Goal: Task Accomplishment & Management: Manage account settings

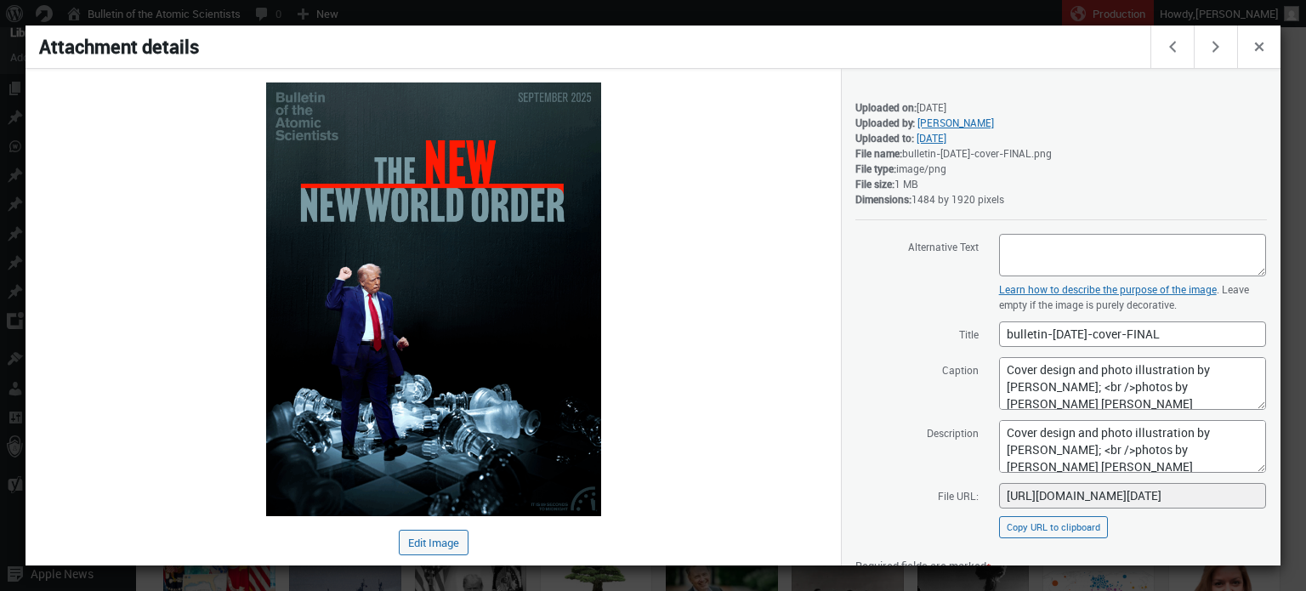
scroll to position [57, 0]
click at [383, 10] on div at bounding box center [653, 295] width 1306 height 591
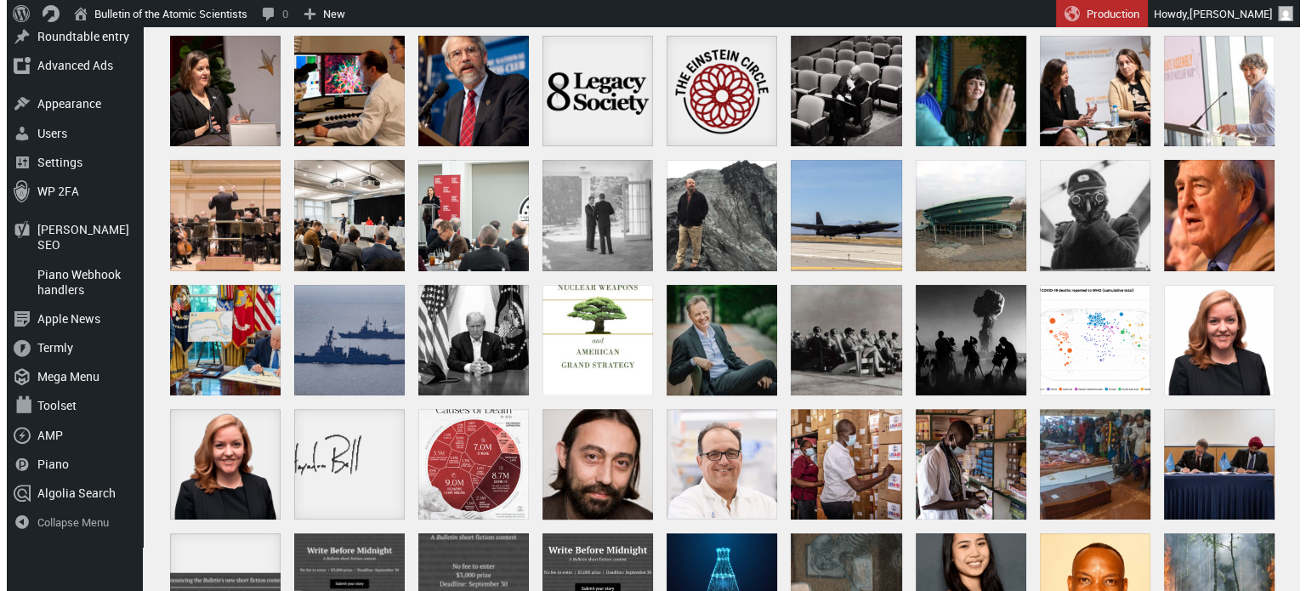
scroll to position [490, 0]
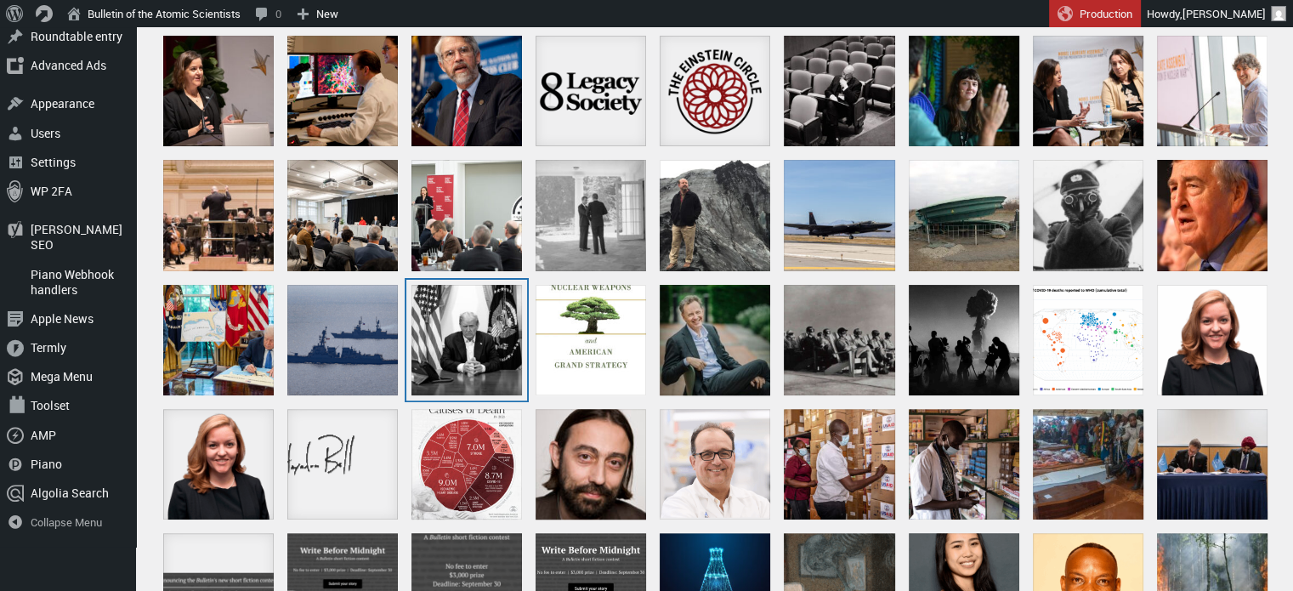
click at [494, 332] on div "BW Trump_at_Walter_Reed" at bounding box center [466, 340] width 111 height 111
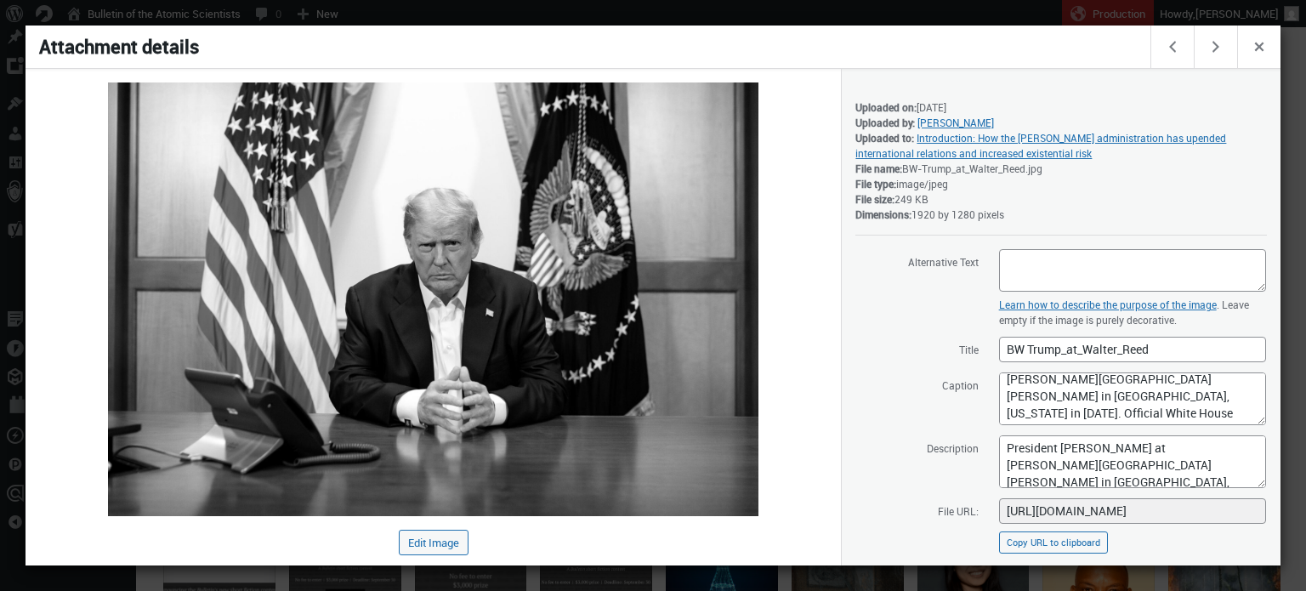
scroll to position [207, 0]
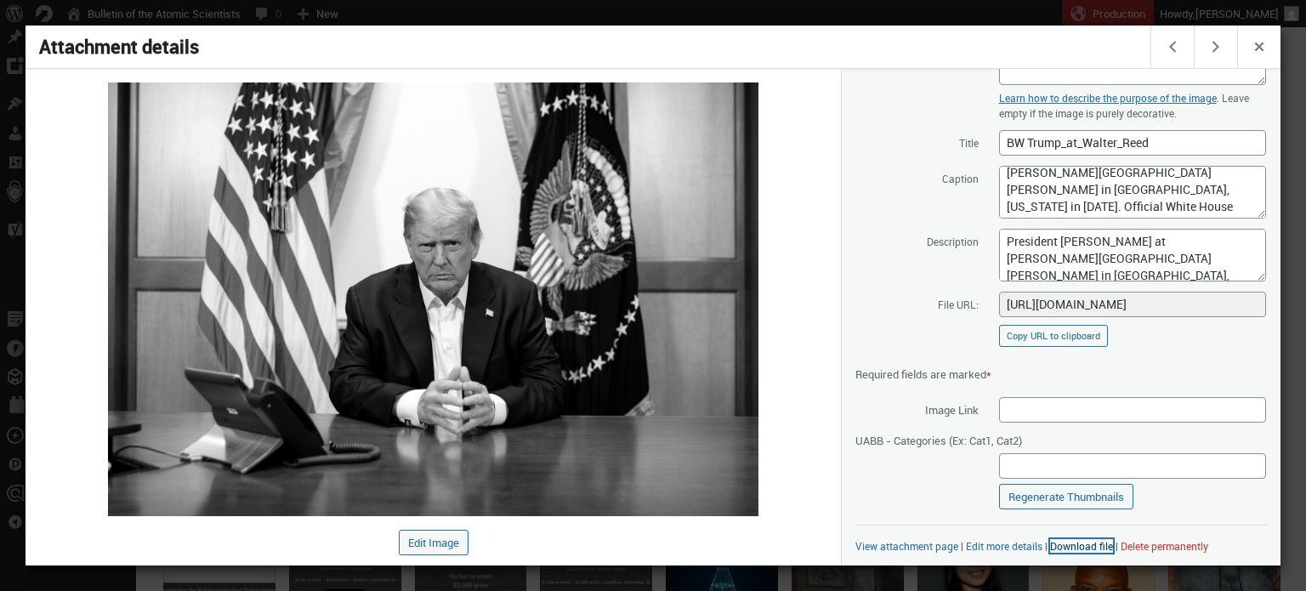
click at [1068, 543] on link "Download file" at bounding box center [1081, 546] width 63 height 14
click at [1264, 50] on span "Close dialog" at bounding box center [1259, 45] width 19 height 14
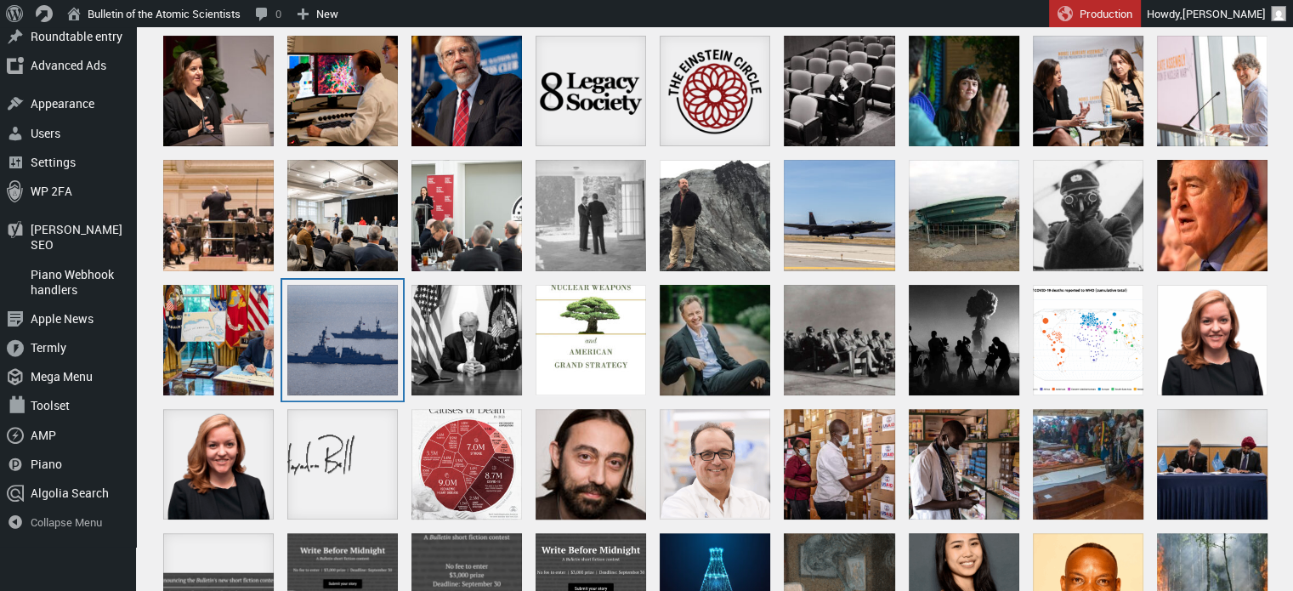
click at [331, 326] on div "US and Philippine Navy ships South_China_Sea_21_October_2023" at bounding box center [342, 340] width 111 height 111
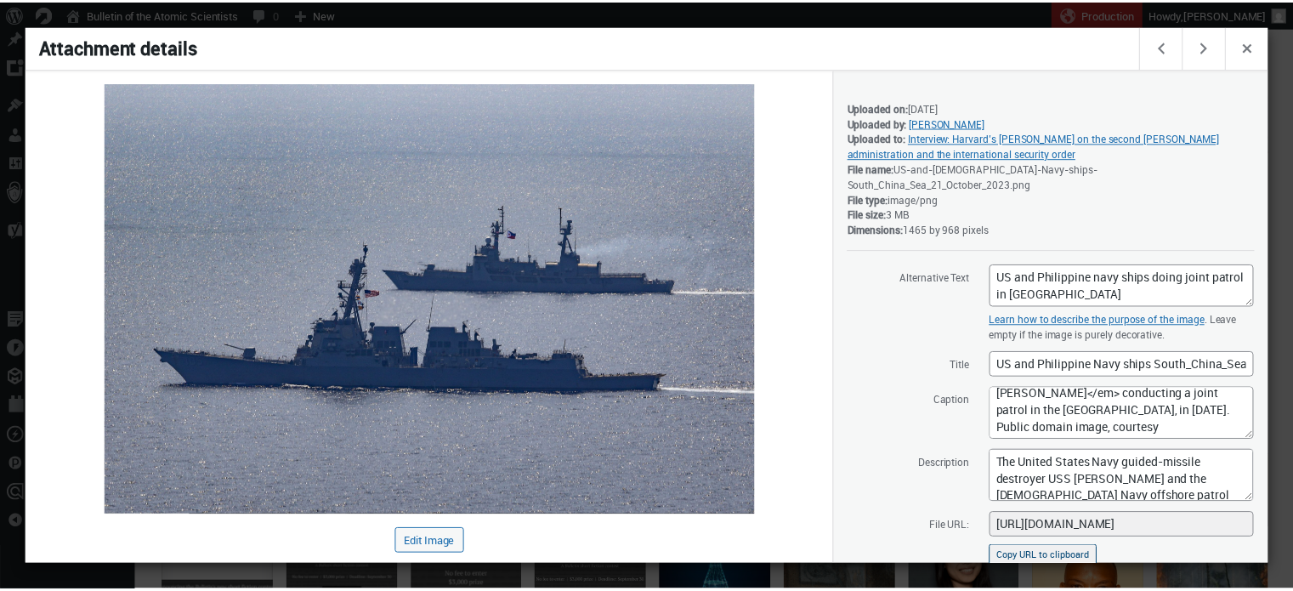
scroll to position [207, 0]
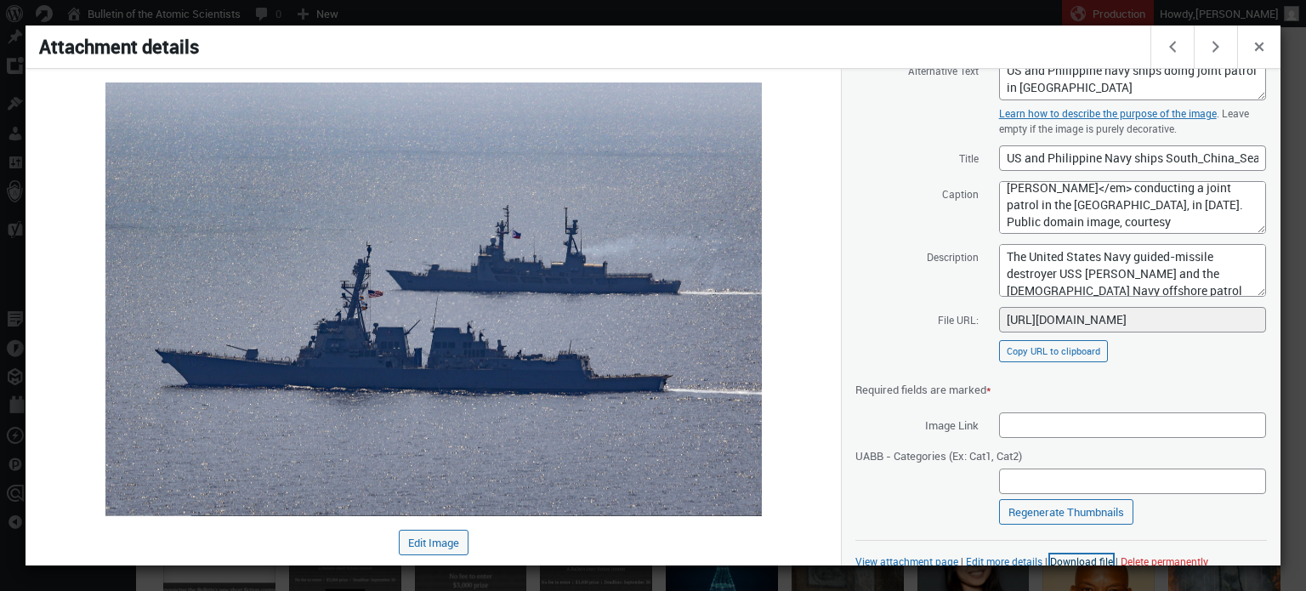
click at [1092, 554] on link "Download file" at bounding box center [1081, 561] width 63 height 14
click at [969, 16] on div at bounding box center [653, 295] width 1306 height 591
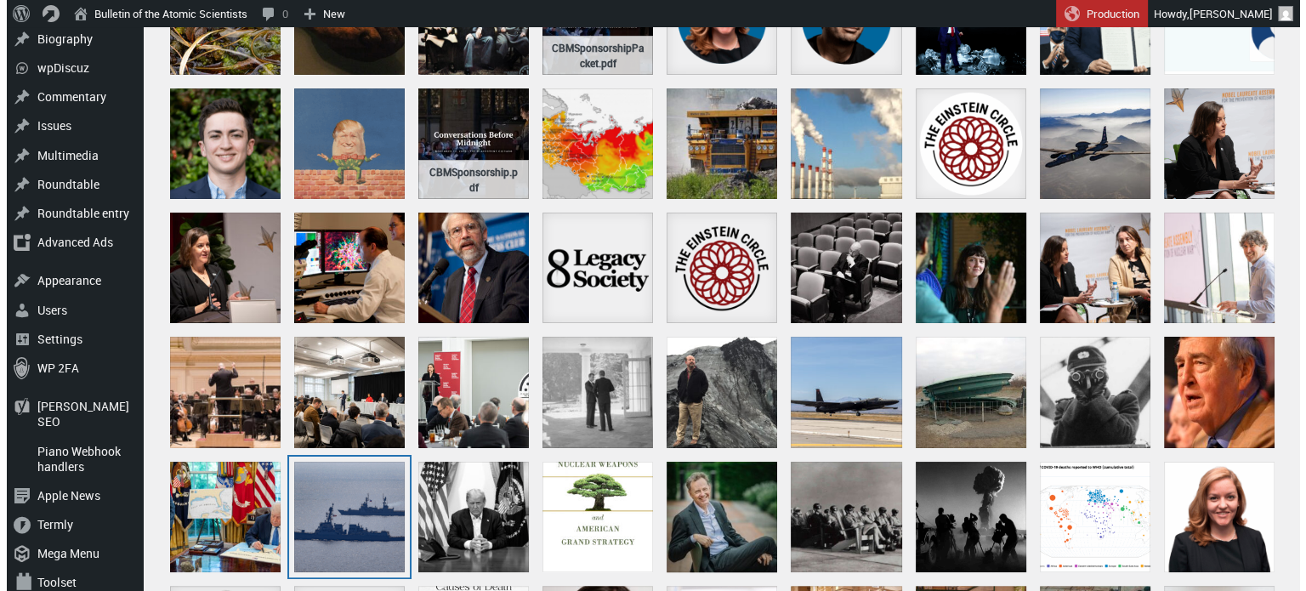
scroll to position [312, 0]
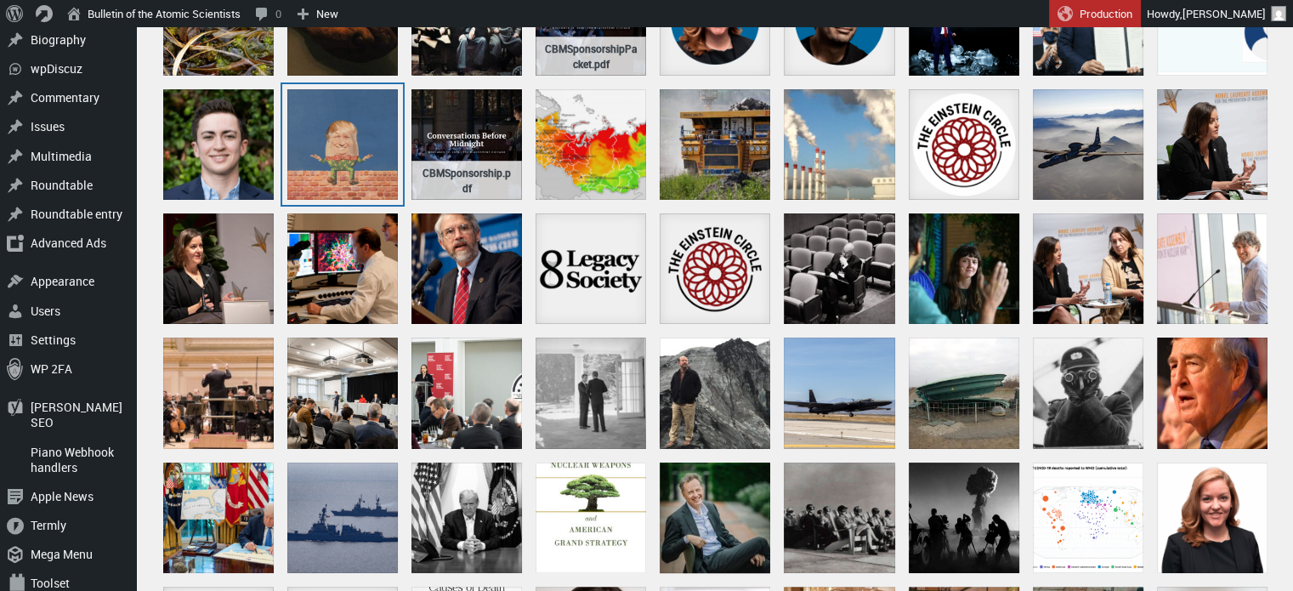
click at [320, 156] on div "L_Humpty Dumpty" at bounding box center [342, 144] width 111 height 111
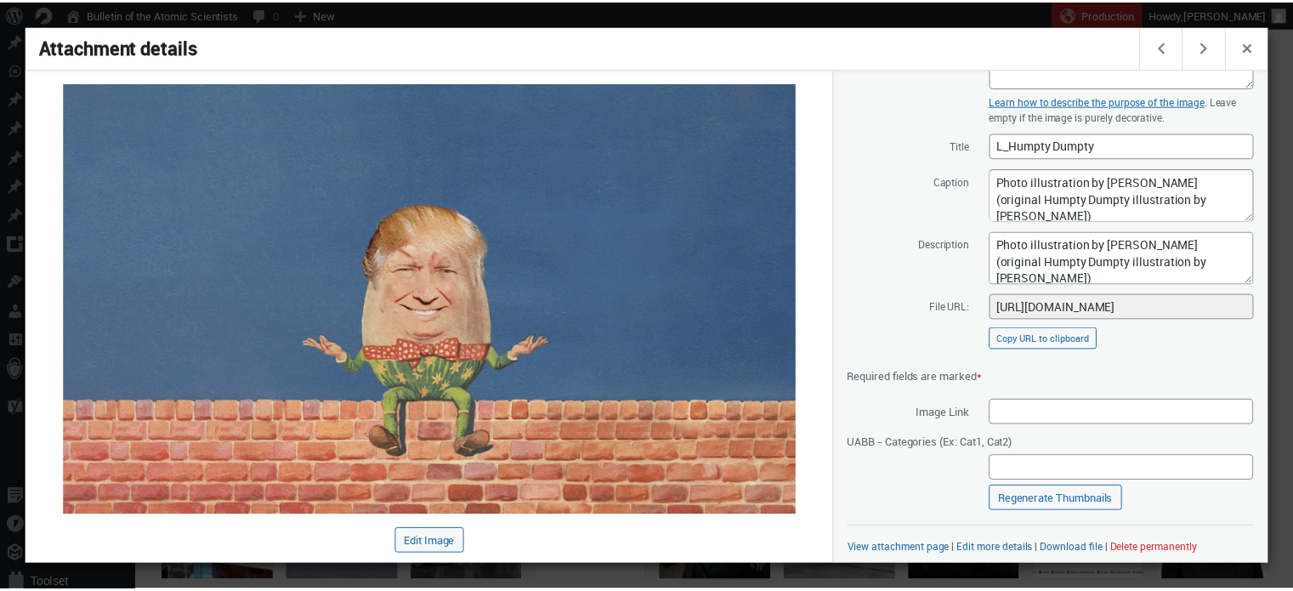
scroll to position [207, 0]
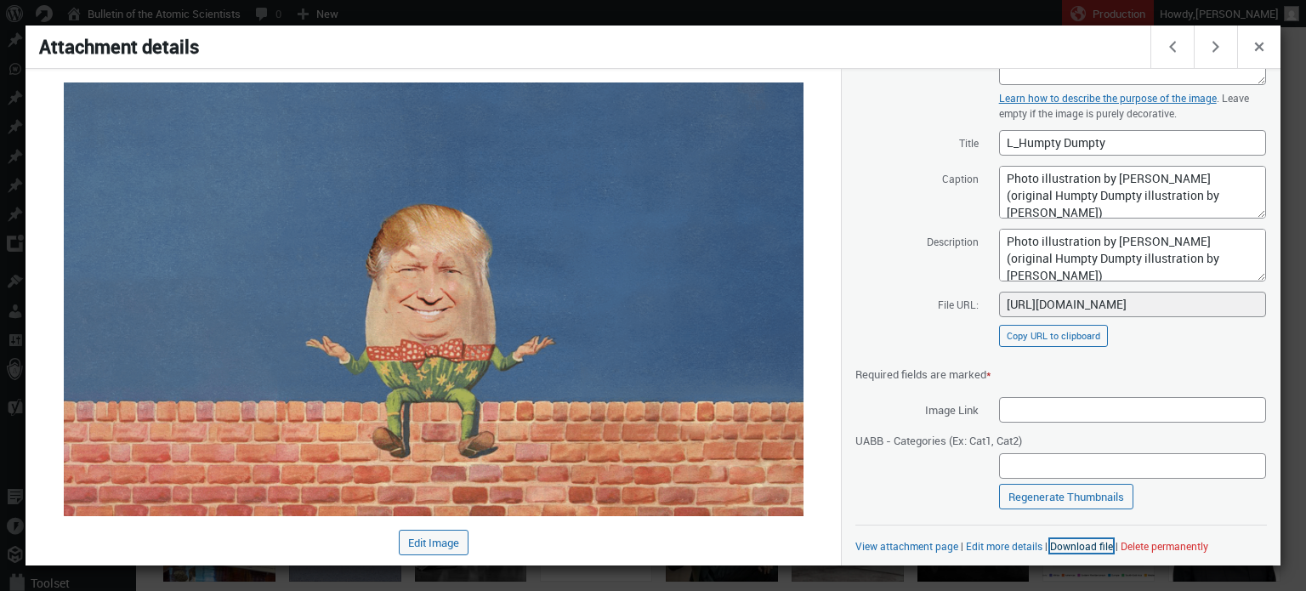
click at [1058, 545] on link "Download file" at bounding box center [1081, 546] width 63 height 14
click at [850, 14] on div at bounding box center [653, 295] width 1306 height 591
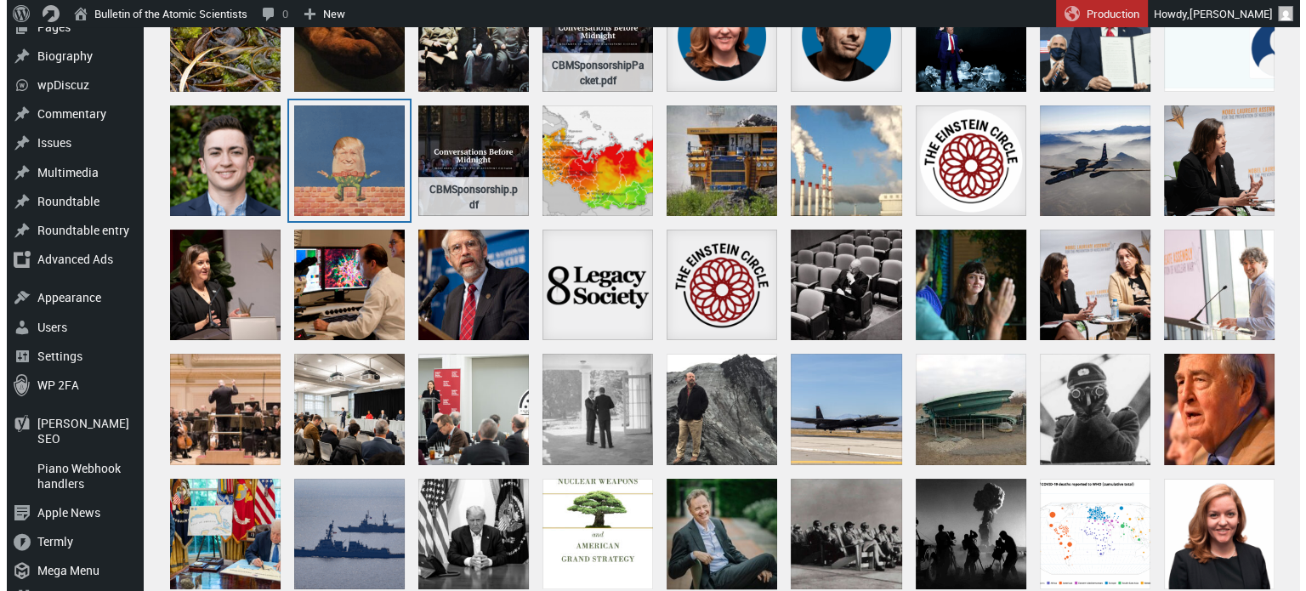
scroll to position [374, 0]
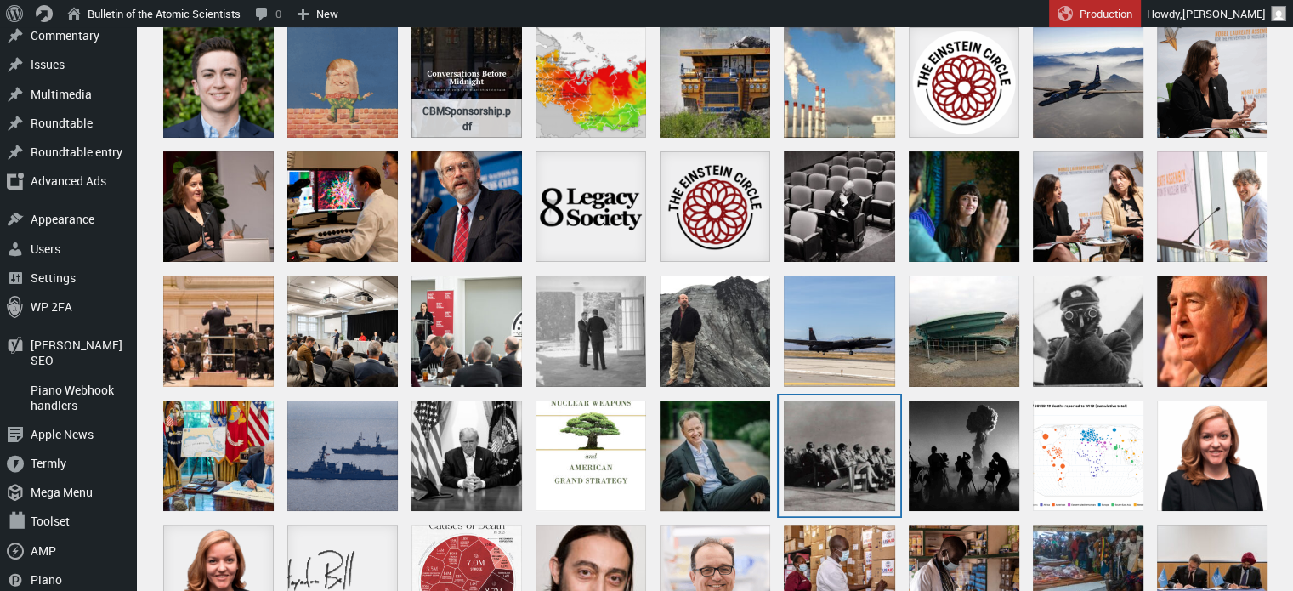
click at [840, 478] on div "L_Operation Greenhouse" at bounding box center [839, 455] width 111 height 111
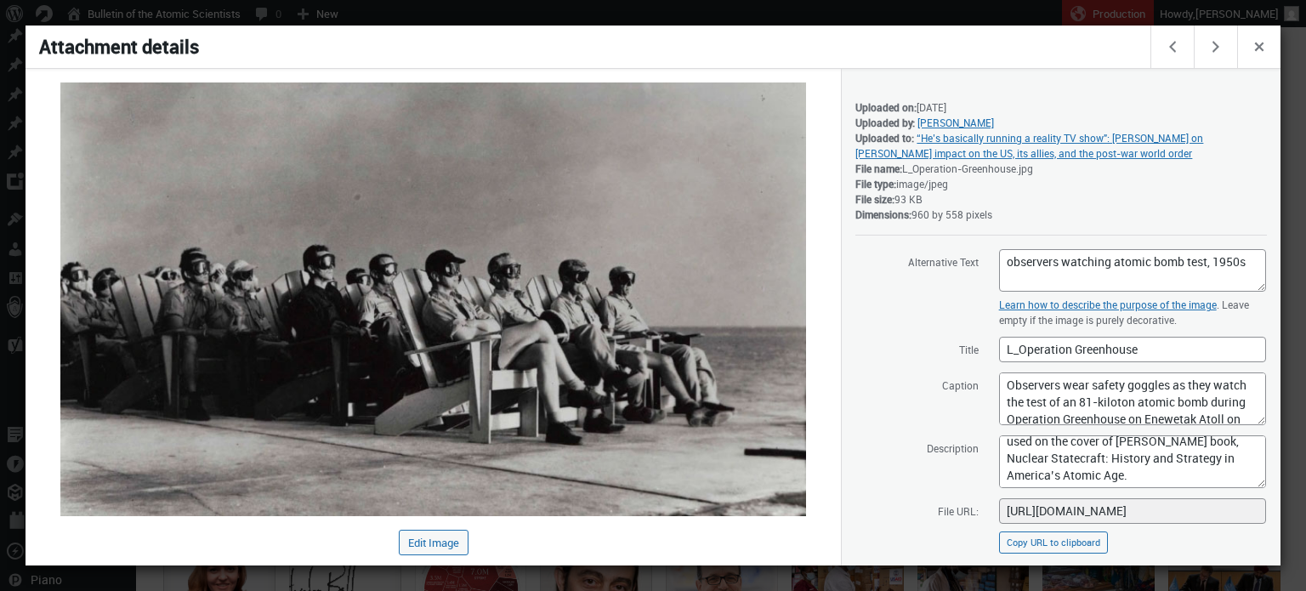
scroll to position [207, 0]
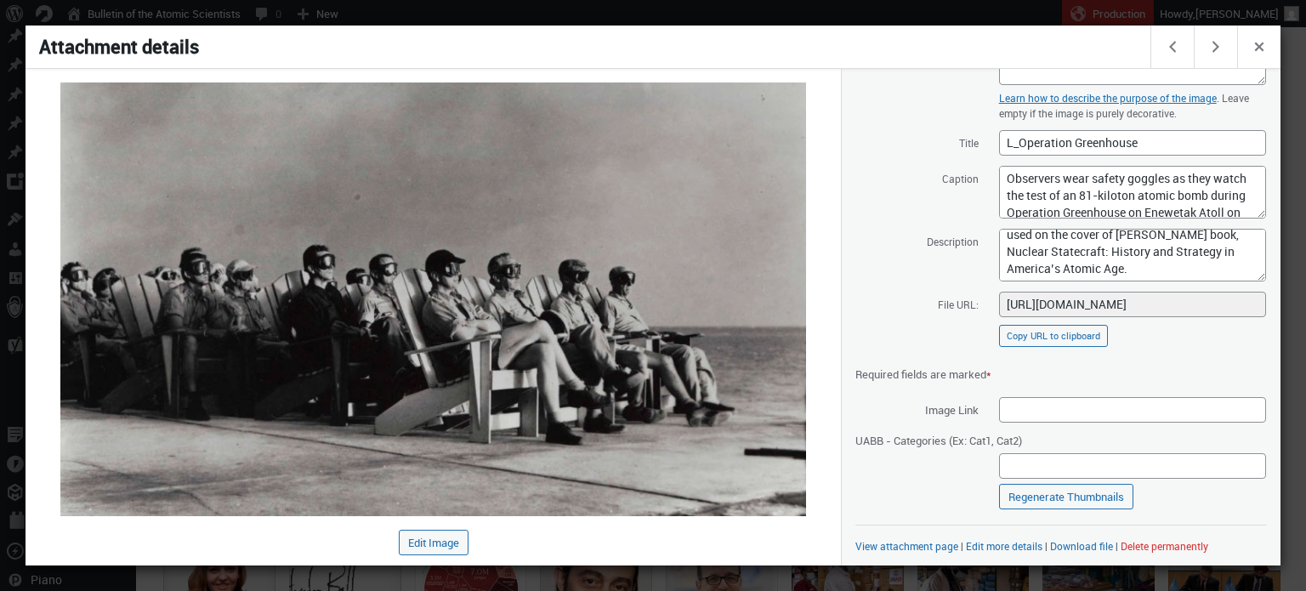
click at [1068, 533] on div "Saved. Details Uploaded on: August 27, 2025 Uploaded by: Dan Drollette Uploaded…" at bounding box center [1061, 317] width 440 height 497
click at [1071, 543] on link "Download file" at bounding box center [1081, 546] width 63 height 14
click at [808, 16] on div at bounding box center [653, 295] width 1306 height 591
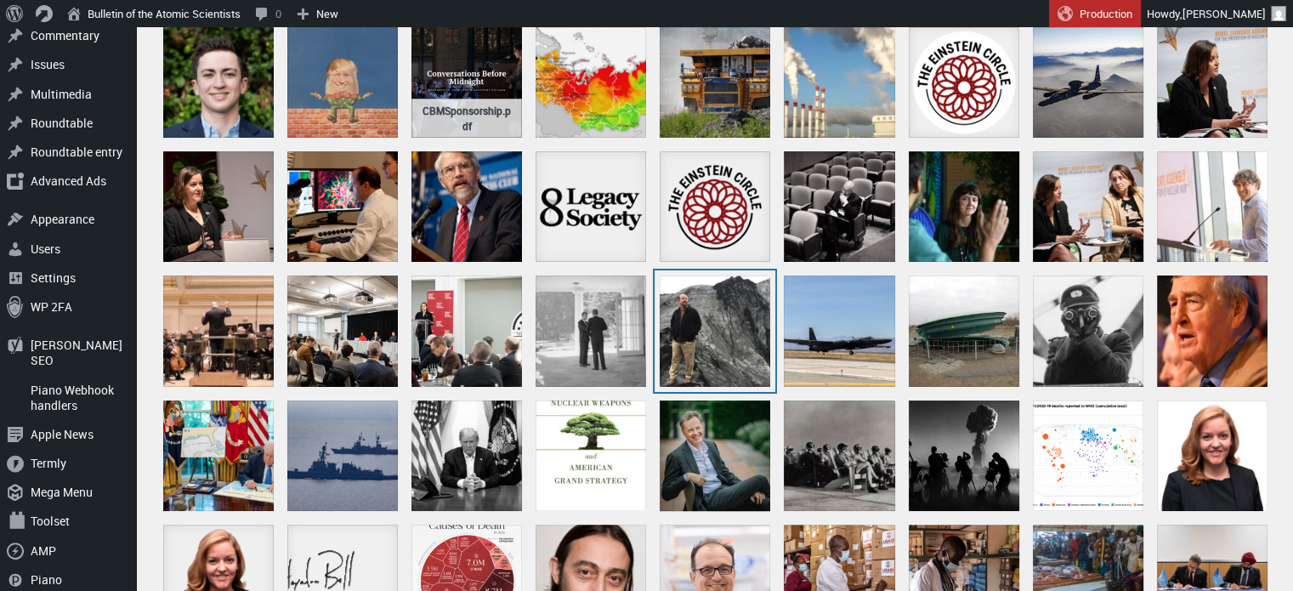
click at [701, 357] on div "L Mann Iceland" at bounding box center [715, 330] width 111 height 111
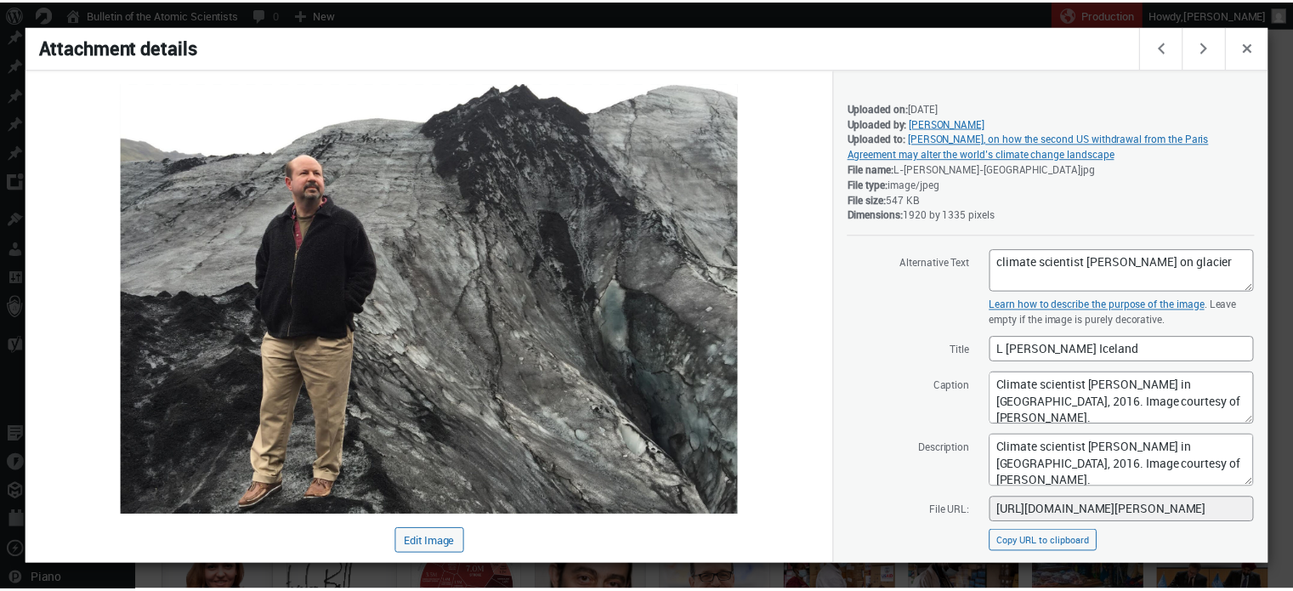
scroll to position [207, 0]
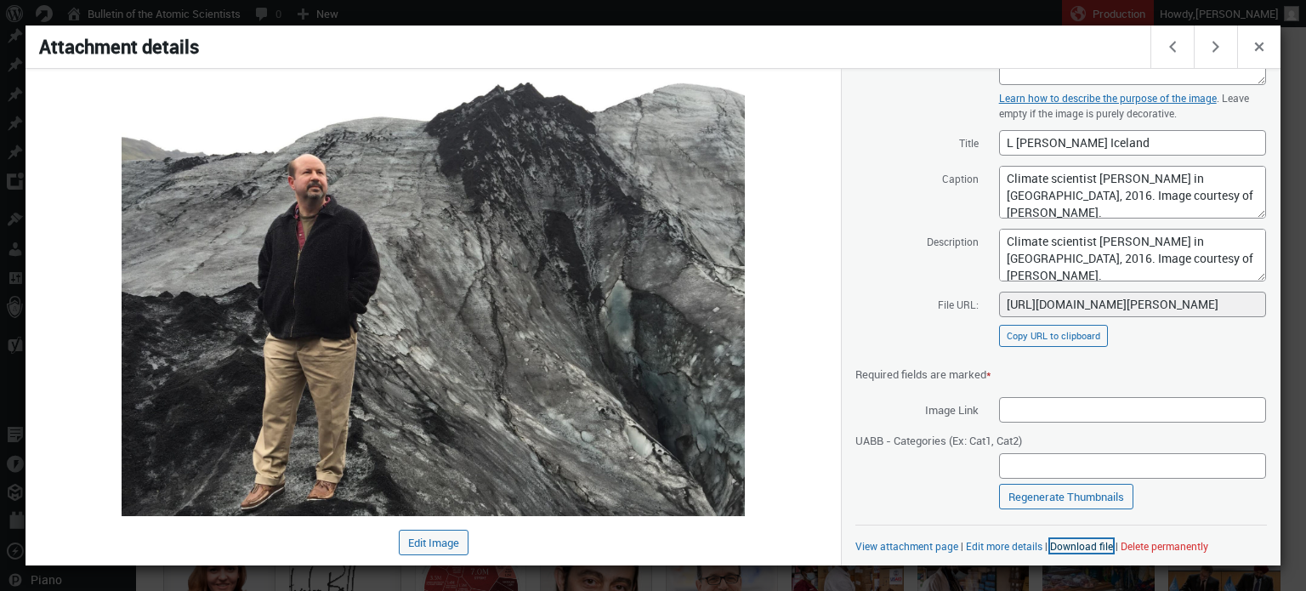
click at [1076, 546] on link "Download file" at bounding box center [1081, 546] width 63 height 14
click at [808, 4] on div at bounding box center [653, 295] width 1306 height 591
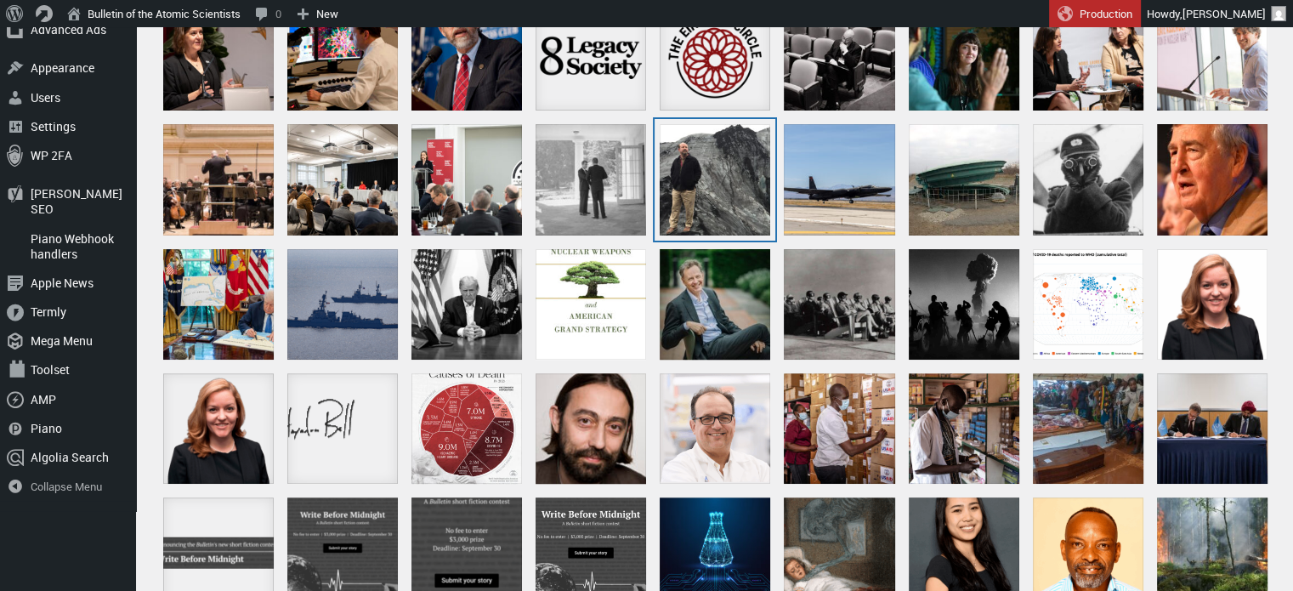
scroll to position [818, 0]
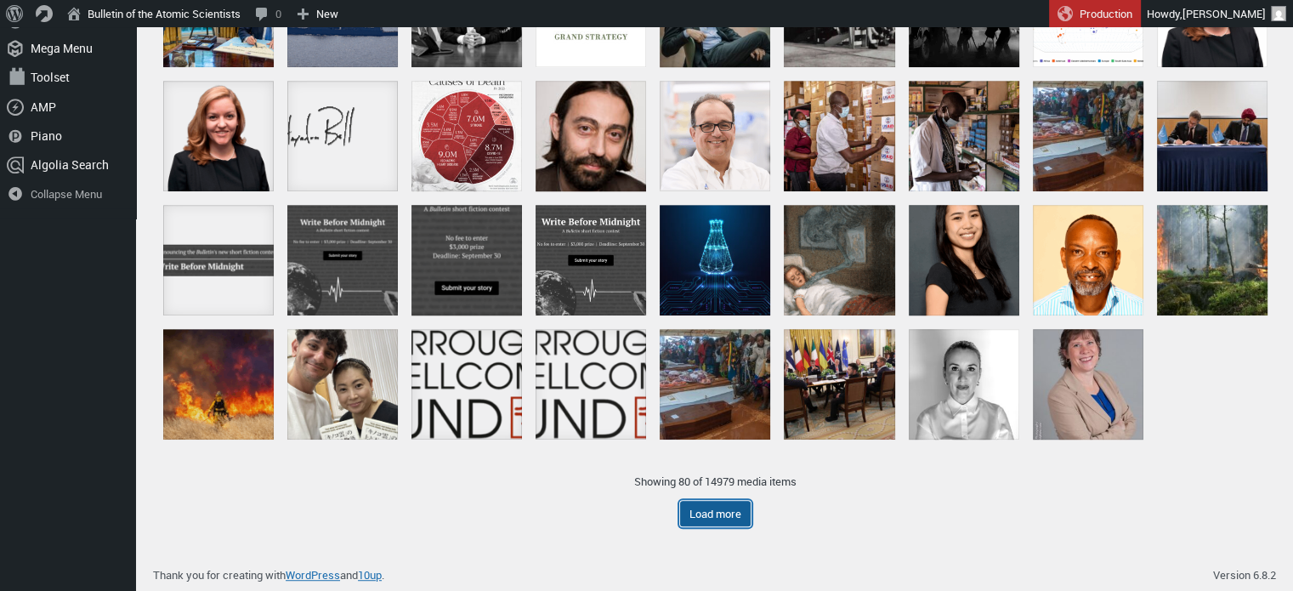
click at [735, 514] on button "Load more" at bounding box center [715, 514] width 71 height 26
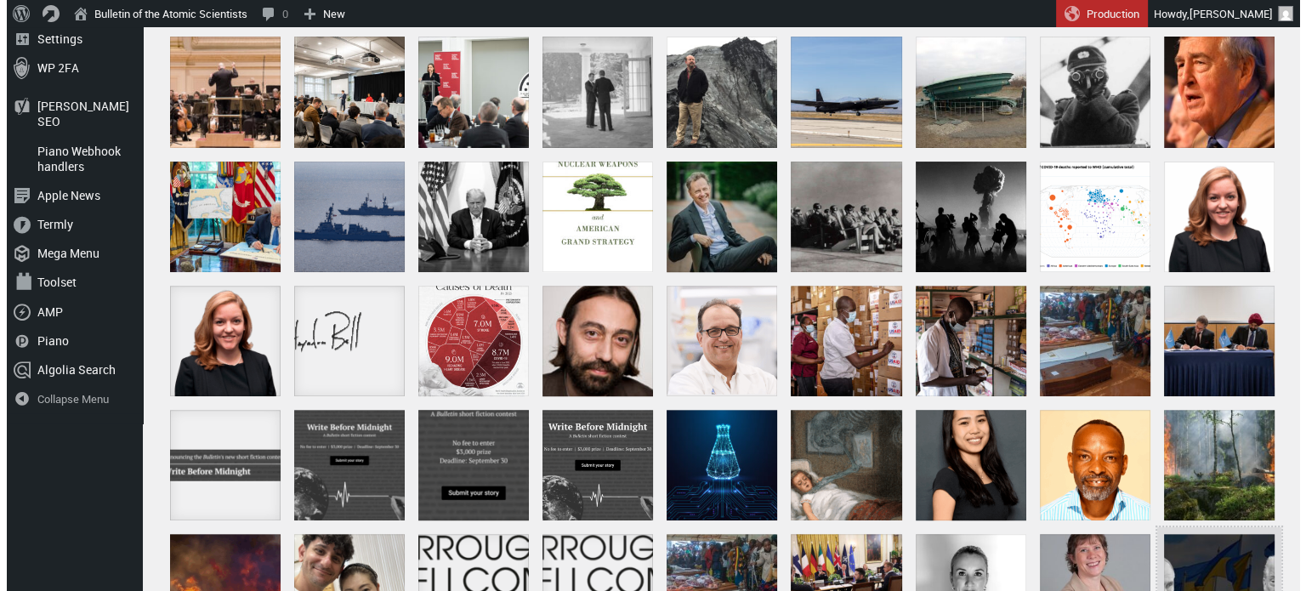
scroll to position [0, 0]
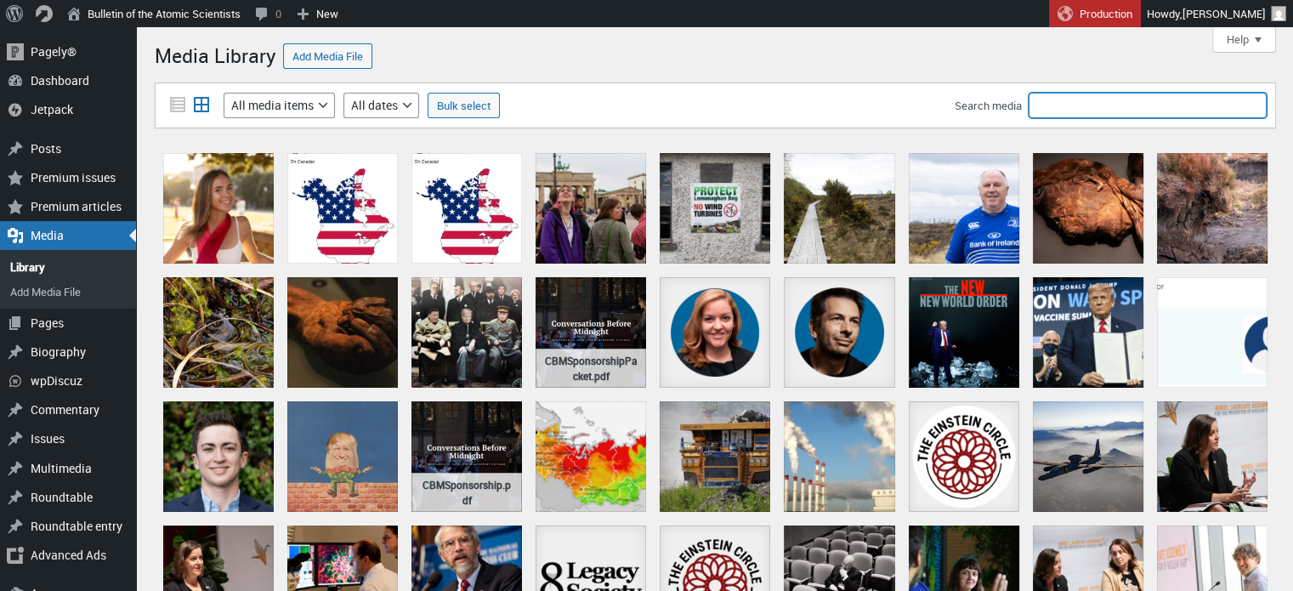
click at [1150, 101] on input "Search media" at bounding box center [1148, 106] width 238 height 26
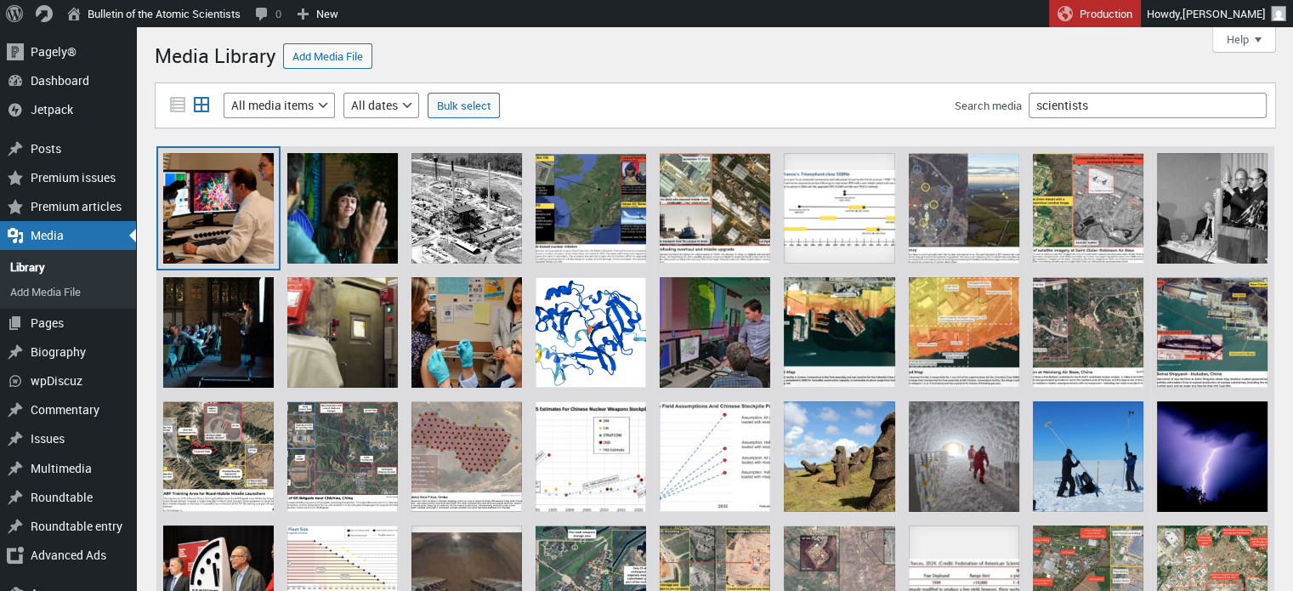
click at [234, 197] on div "L_eye researchers NIH" at bounding box center [218, 208] width 111 height 111
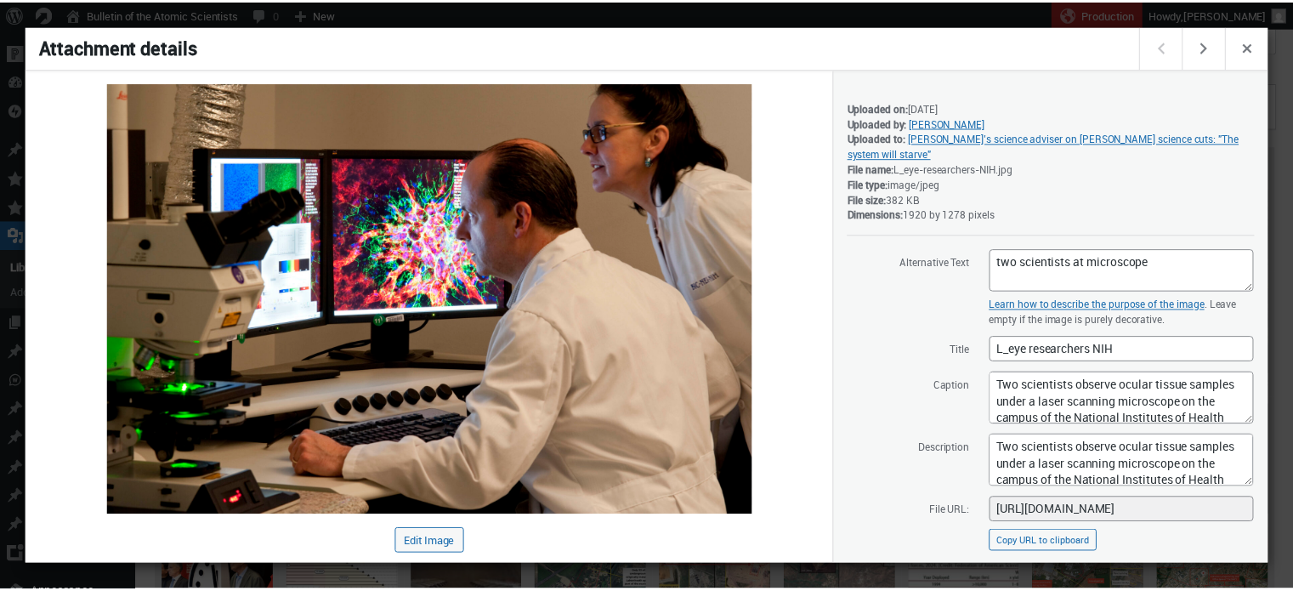
scroll to position [191, 0]
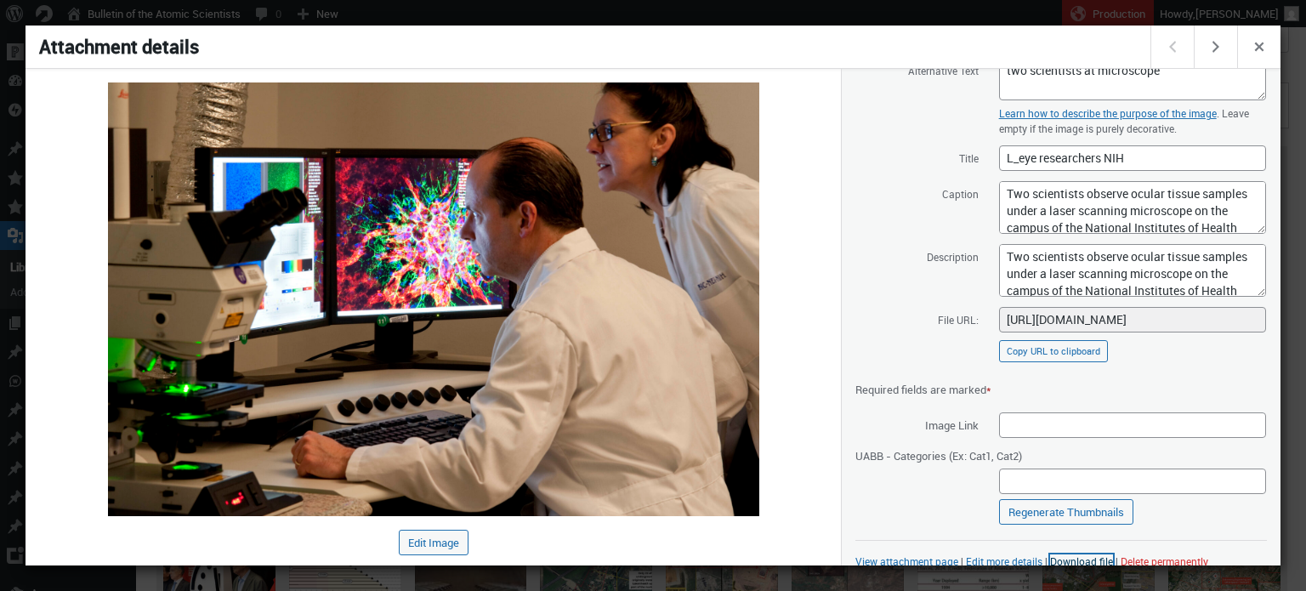
click at [1070, 554] on link "Download file" at bounding box center [1081, 561] width 63 height 14
click at [873, 10] on div at bounding box center [653, 295] width 1306 height 591
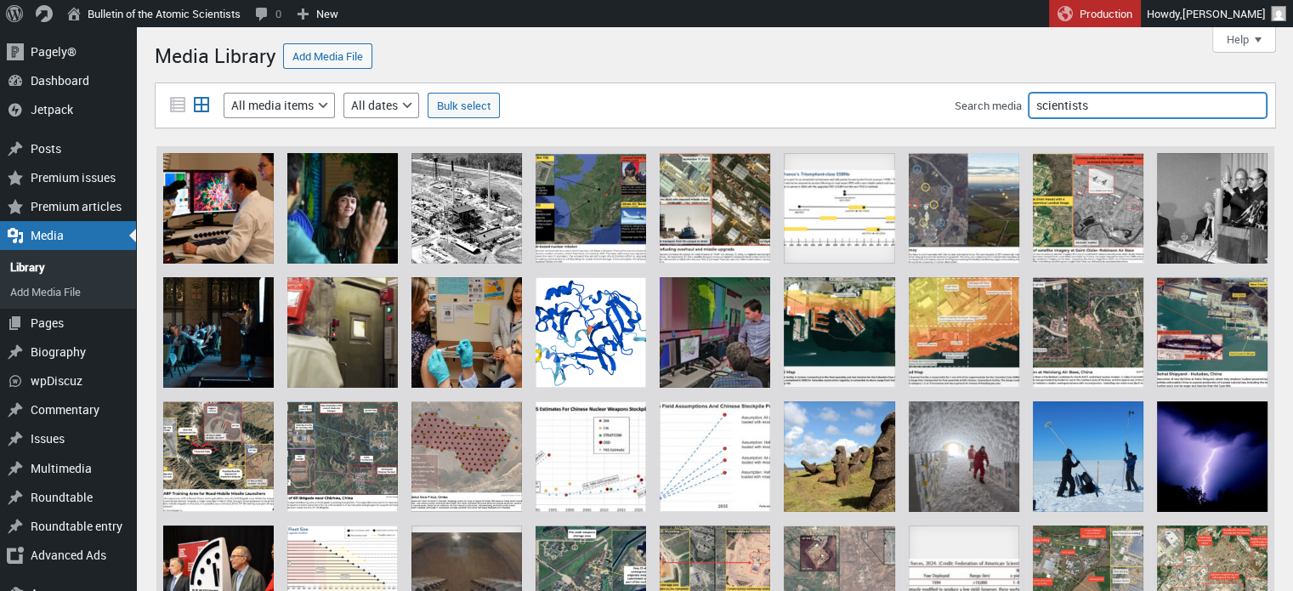
drag, startPoint x: 1081, startPoint y: 106, endPoint x: 1010, endPoint y: 111, distance: 71.6
click at [1010, 111] on div "Search media scientists" at bounding box center [1111, 106] width 312 height 26
type input "e"
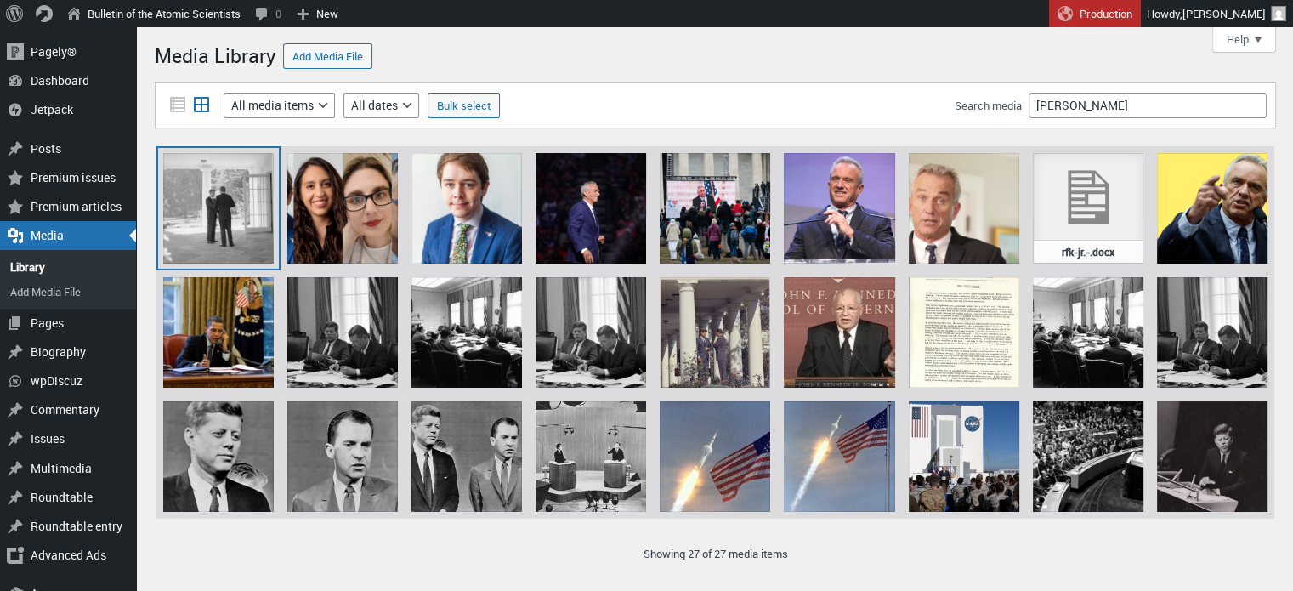
click at [270, 202] on div "L_Horizontal JFK and RFK Cuban Missile Crisis -_NARA_-_194239" at bounding box center [218, 208] width 111 height 111
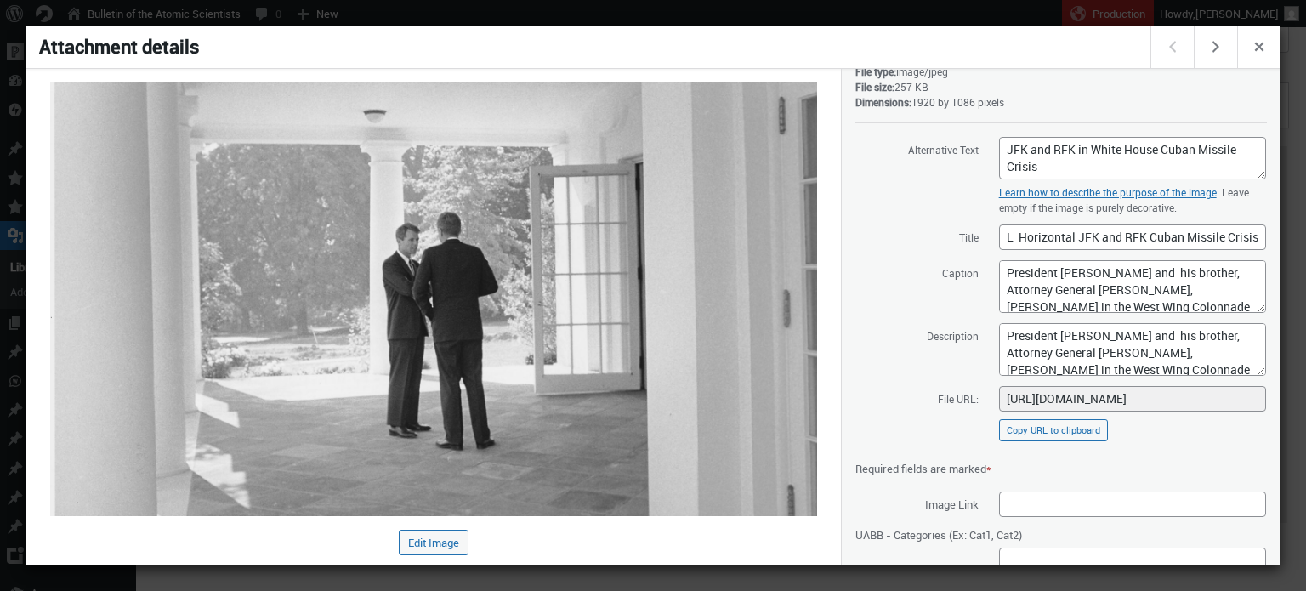
scroll to position [176, 0]
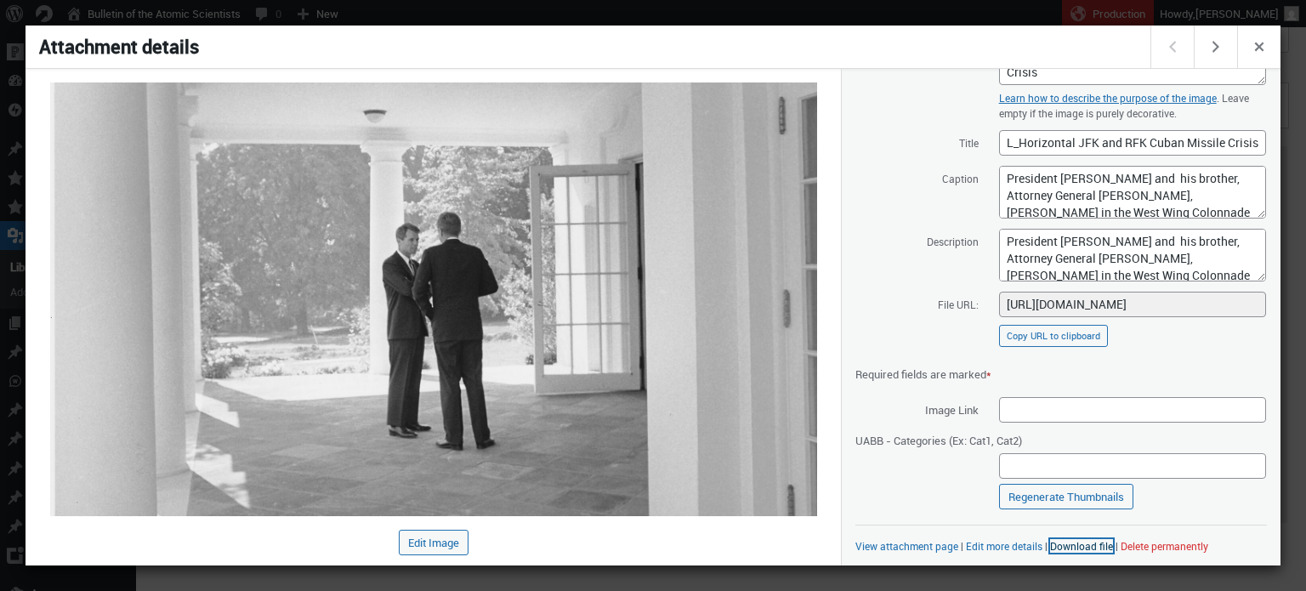
click at [1064, 543] on link "Download file" at bounding box center [1081, 546] width 63 height 14
click at [932, 11] on div at bounding box center [653, 295] width 1306 height 591
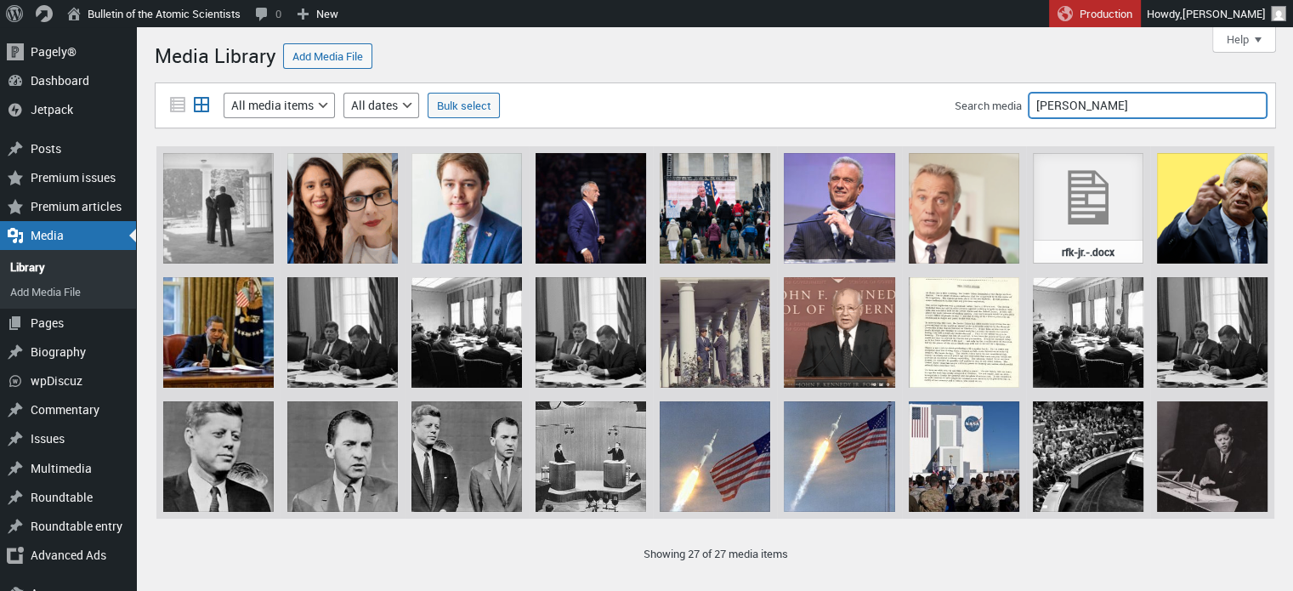
drag, startPoint x: 1085, startPoint y: 108, endPoint x: 956, endPoint y: 113, distance: 129.3
click at [965, 114] on div "Search media kennedy" at bounding box center [1111, 106] width 312 height 26
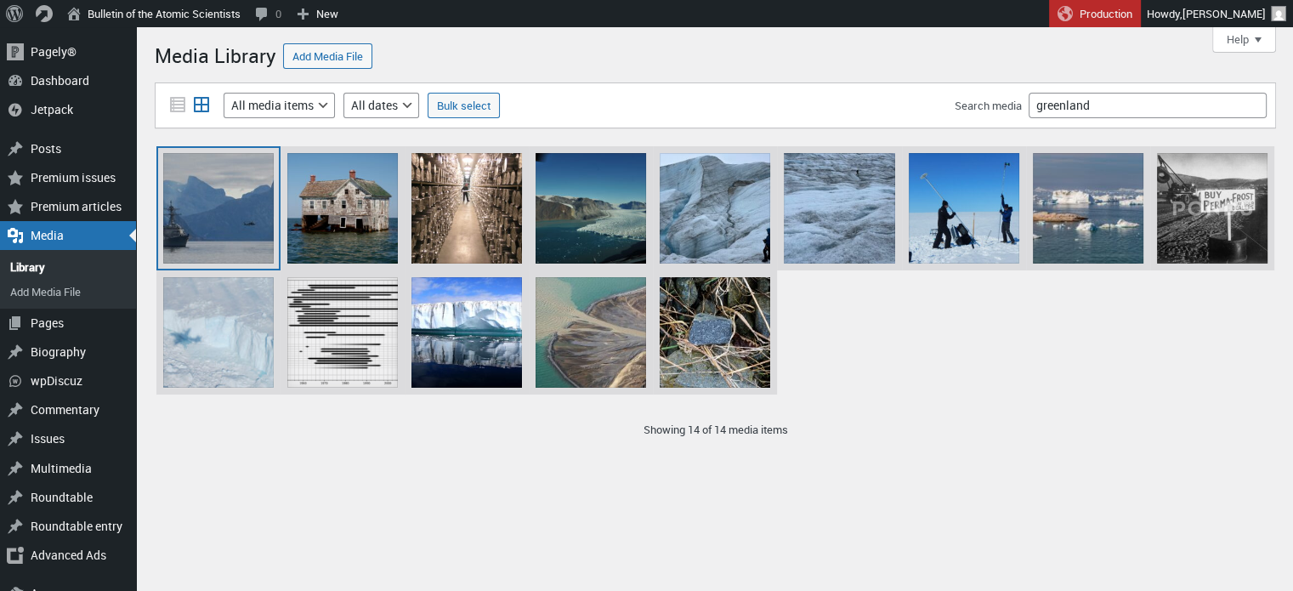
click at [254, 218] on div "US Coast Guard Cutter Northland, Arctic partners transit to Greenland" at bounding box center [218, 208] width 111 height 111
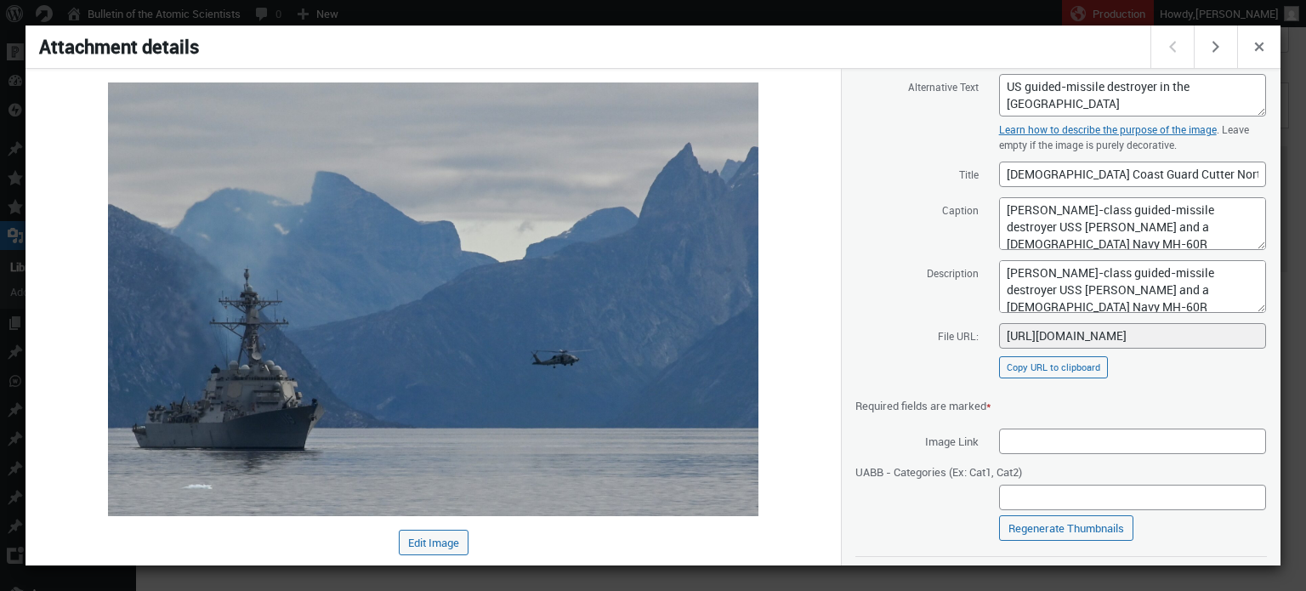
scroll to position [207, 0]
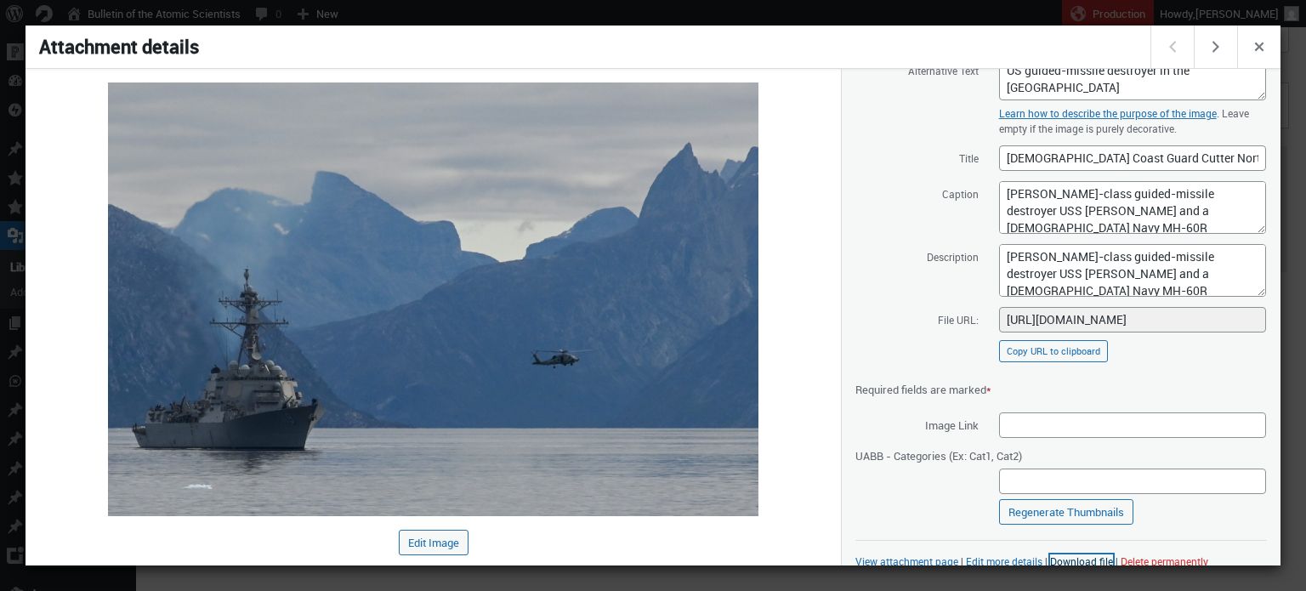
click at [1063, 554] on link "Download file" at bounding box center [1081, 561] width 63 height 14
click at [875, 8] on div at bounding box center [653, 295] width 1306 height 591
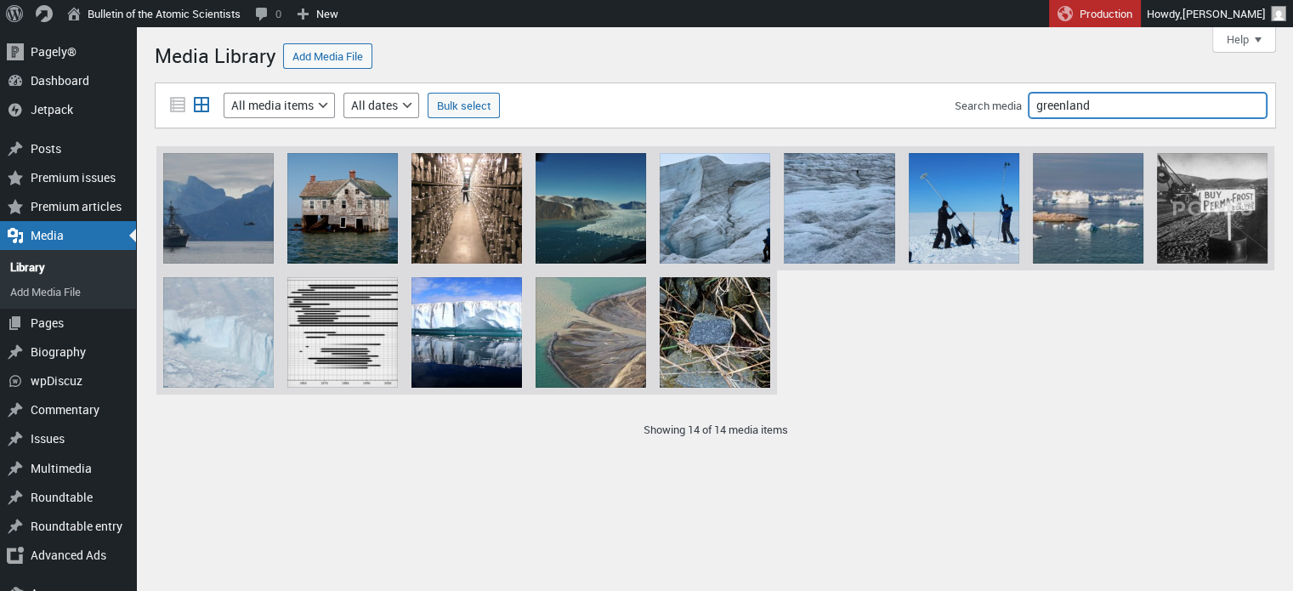
drag, startPoint x: 1092, startPoint y: 100, endPoint x: 983, endPoint y: 106, distance: 109.0
click at [983, 106] on div "Search media greenland" at bounding box center [1111, 106] width 312 height 26
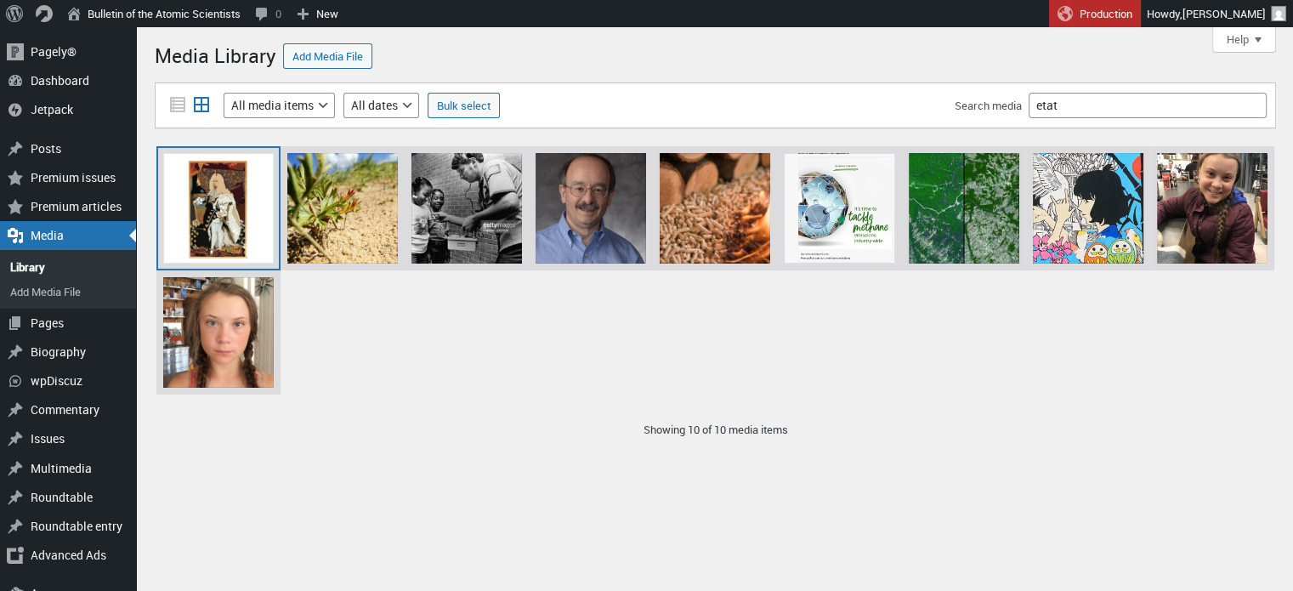
click at [226, 206] on div "L_Trump_Louis XIV" at bounding box center [218, 208] width 111 height 111
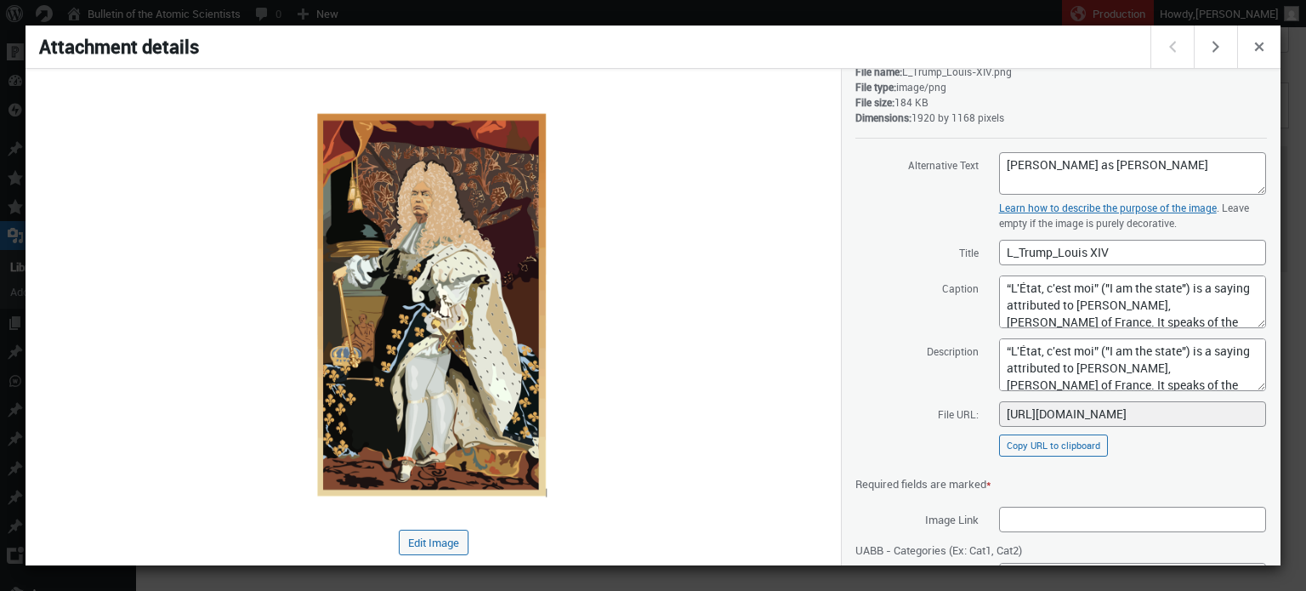
scroll to position [191, 0]
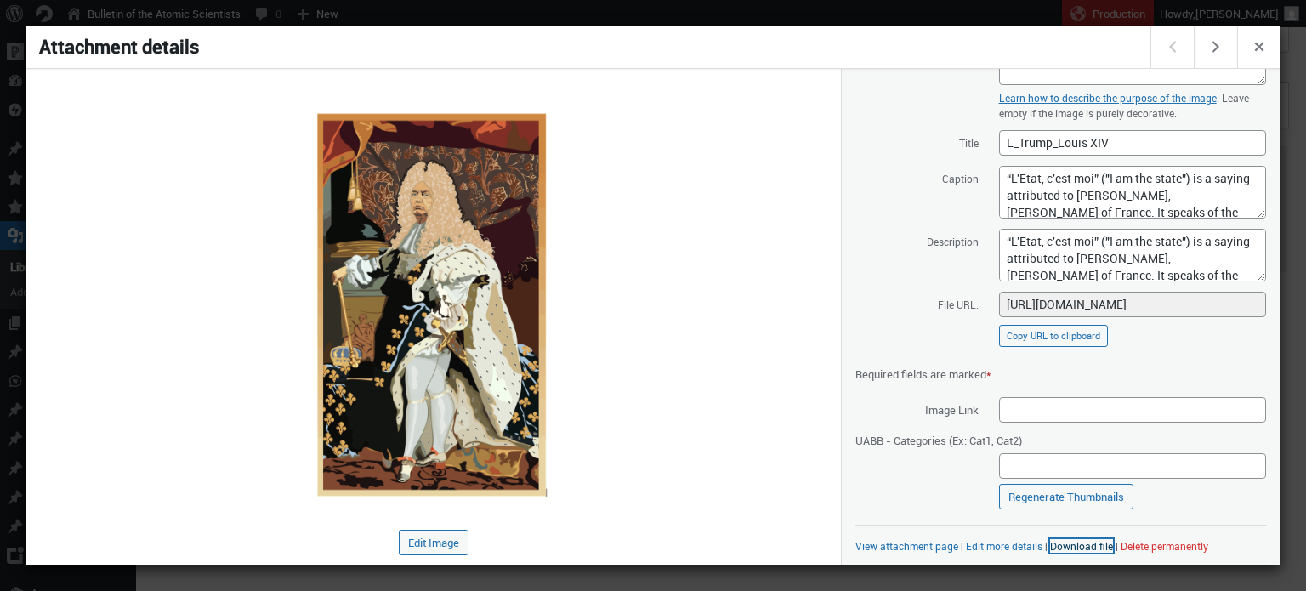
click at [1064, 549] on link "Download file" at bounding box center [1081, 546] width 63 height 14
click at [970, 14] on div at bounding box center [653, 295] width 1306 height 591
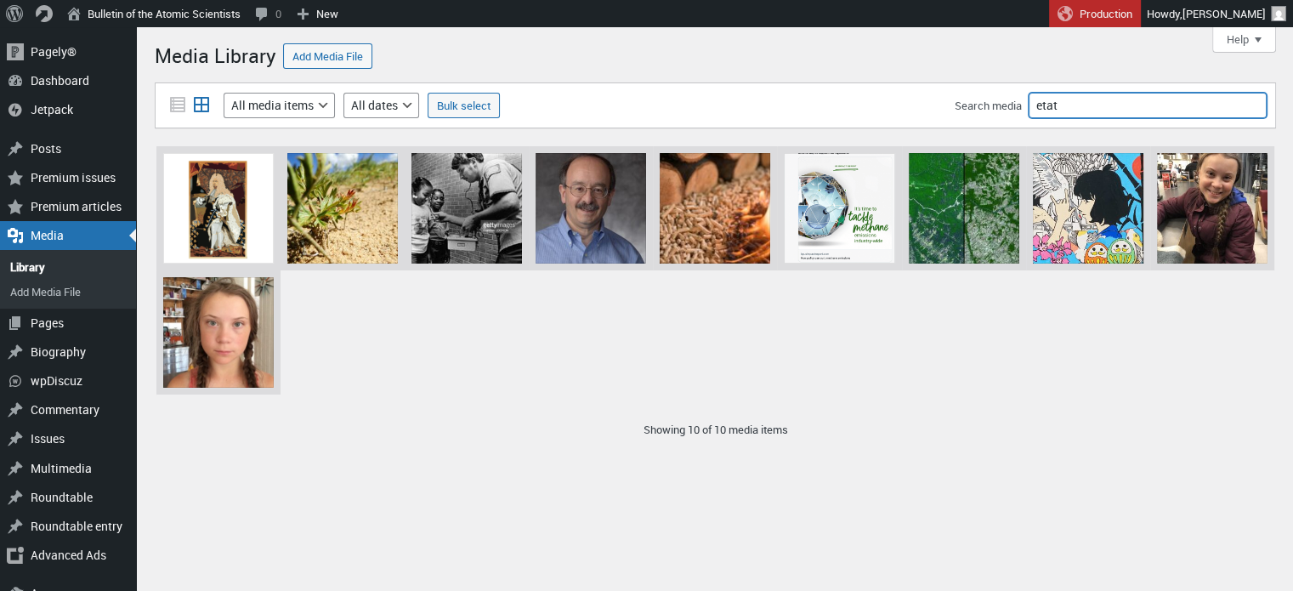
drag, startPoint x: 1038, startPoint y: 106, endPoint x: 956, endPoint y: 112, distance: 82.7
click at [952, 116] on div "Filter media List view Grid view Filter by type All media items Images Audio Vi…" at bounding box center [715, 105] width 1121 height 46
type input "moscow"
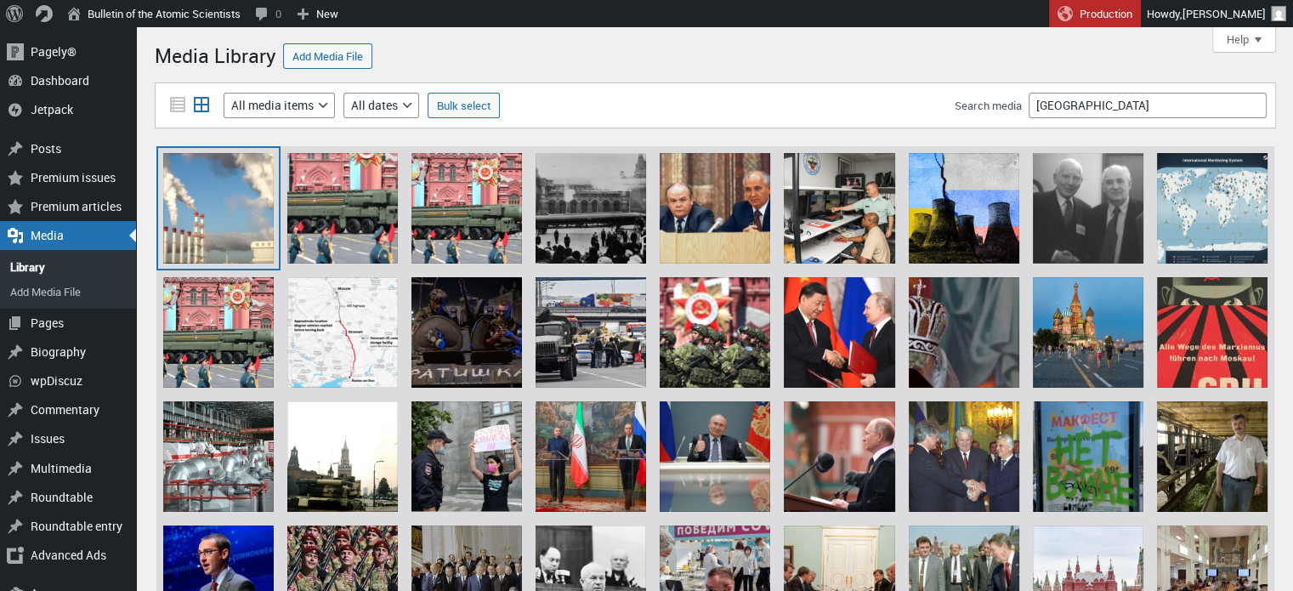
click at [218, 186] on div "L_Magistralnaya_street_powerplants Moscow" at bounding box center [218, 208] width 111 height 111
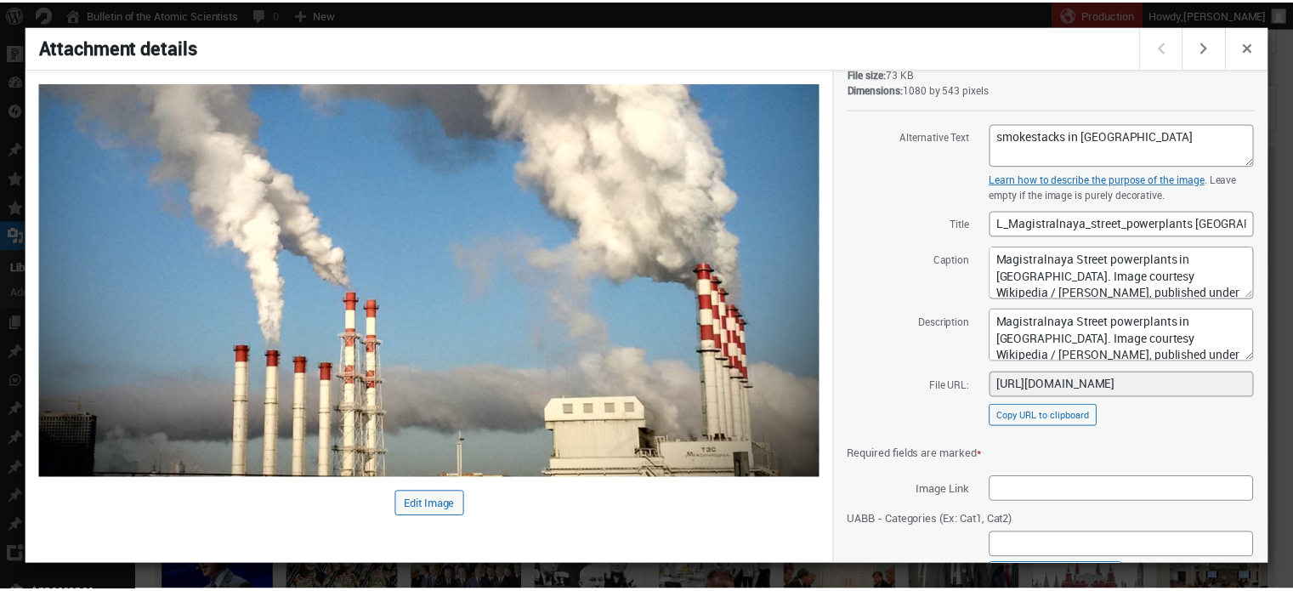
scroll to position [191, 0]
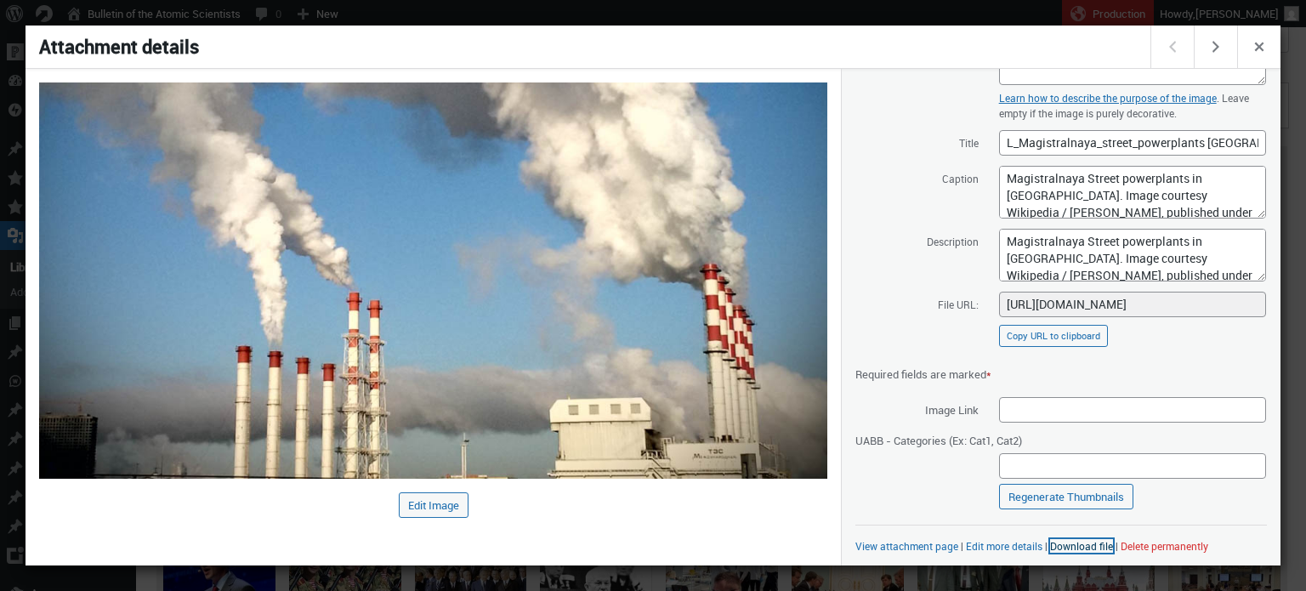
click at [1060, 541] on link "Download file" at bounding box center [1081, 546] width 63 height 14
click at [853, 9] on div at bounding box center [653, 295] width 1306 height 591
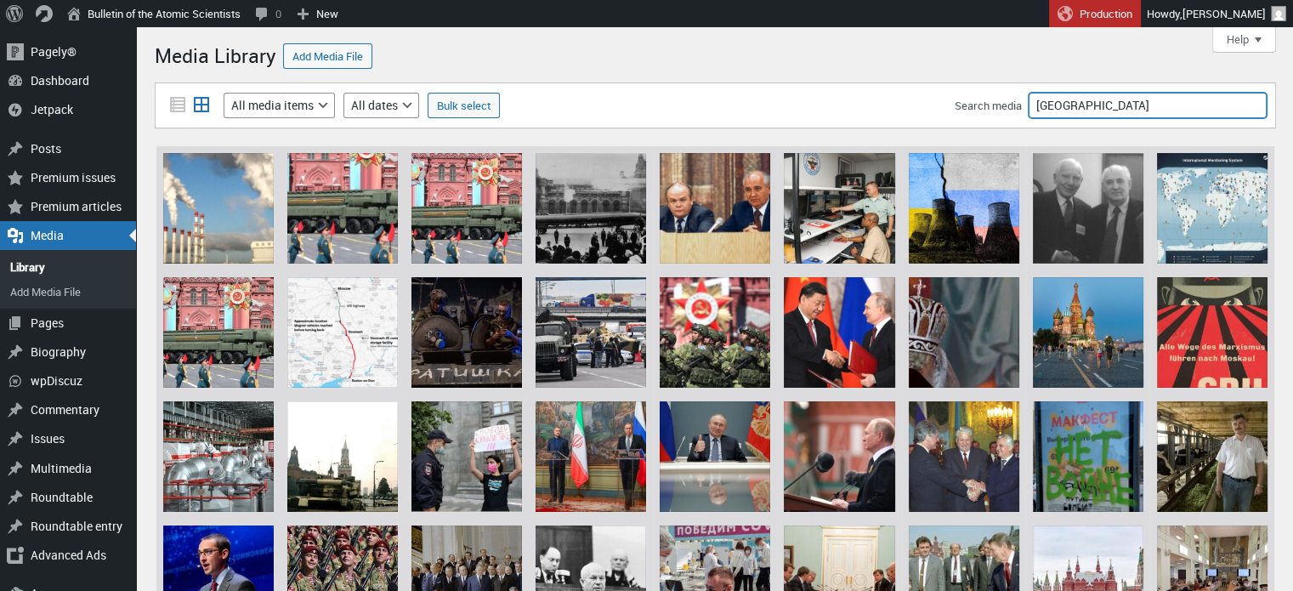
drag, startPoint x: 1104, startPoint y: 112, endPoint x: 945, endPoint y: 124, distance: 159.4
click at [945, 124] on div "Filter media List view Grid view Filter by type All media items Images Audio Vi…" at bounding box center [715, 105] width 1121 height 46
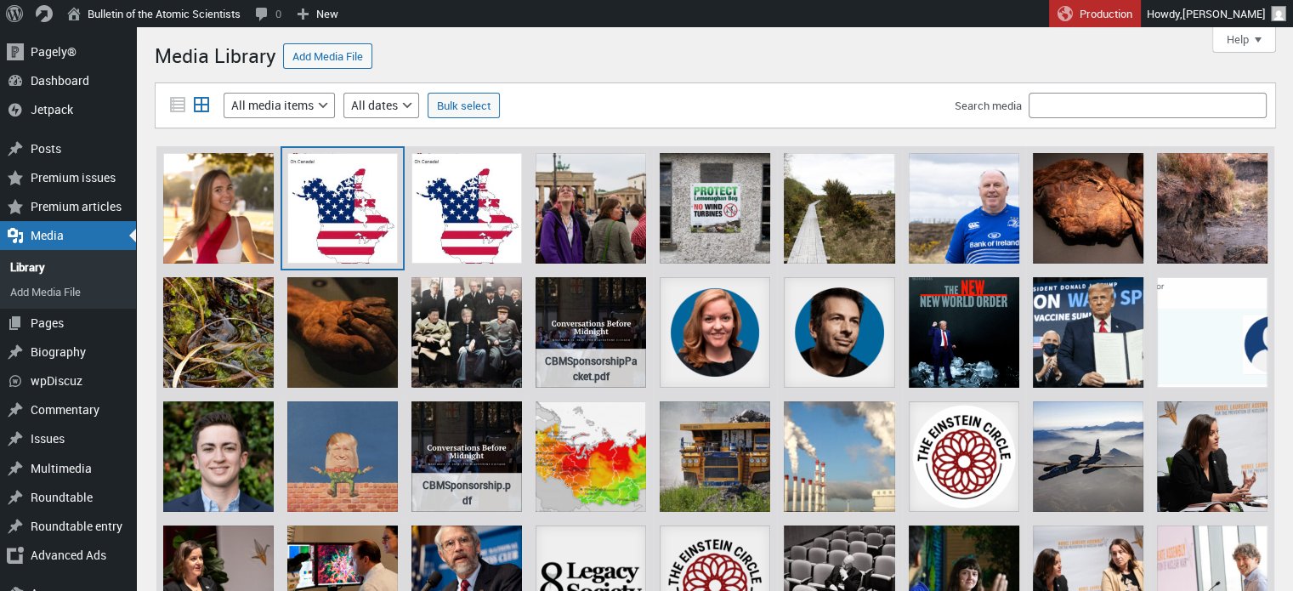
click at [336, 197] on div "XL_Trump Map Canada" at bounding box center [342, 208] width 111 height 111
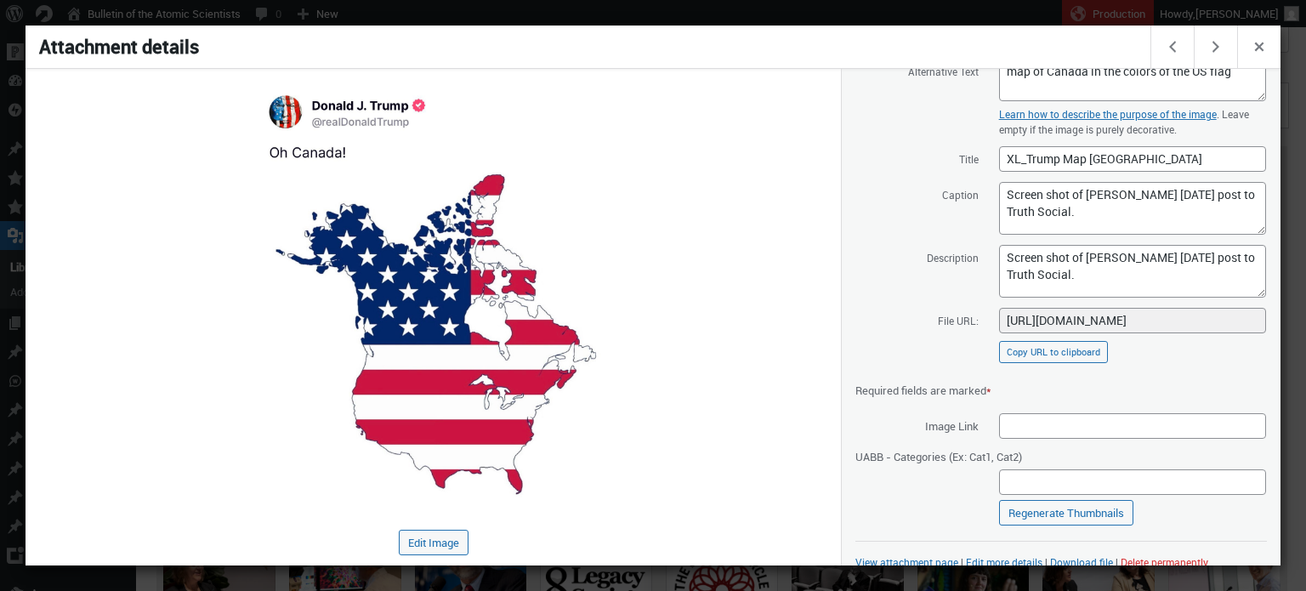
scroll to position [207, 0]
click at [1087, 554] on link "Download file" at bounding box center [1081, 561] width 63 height 14
click at [929, 200] on span "Caption Screen shot of Donald Trump’s January 7, 2025 post to Truth Social." at bounding box center [1060, 207] width 411 height 54
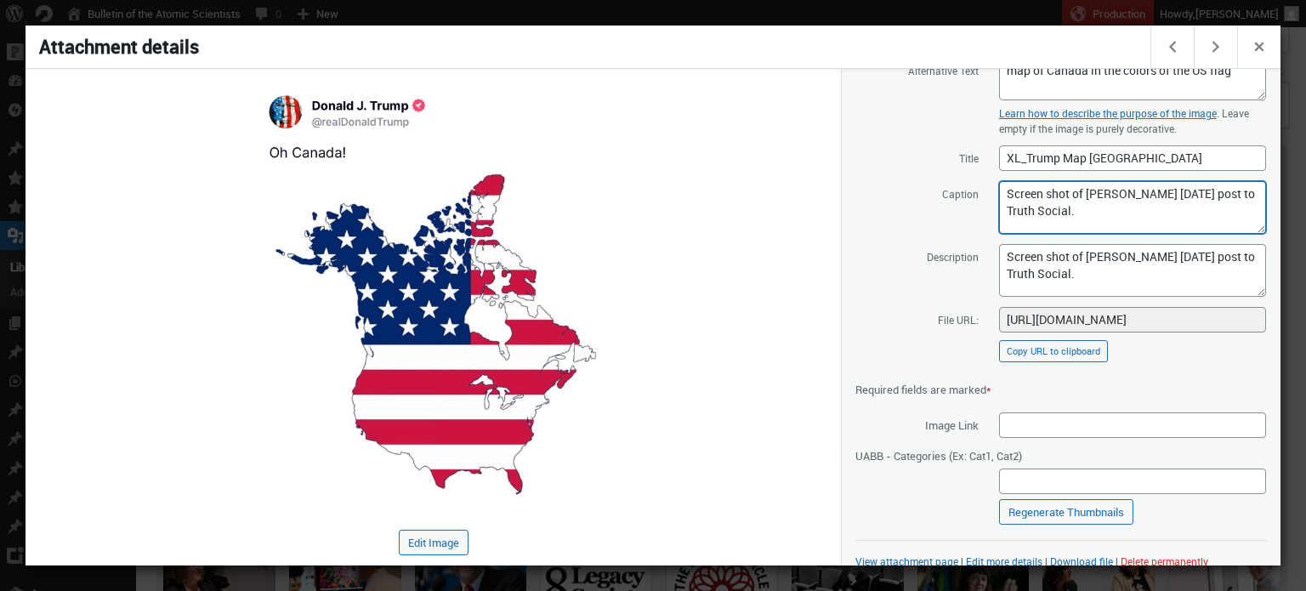
drag, startPoint x: 1176, startPoint y: 201, endPoint x: 911, endPoint y: 148, distance: 269.6
click at [911, 148] on div "Alternative Text map of Canada in the colors of the US flag Learn how to descri…" at bounding box center [1060, 299] width 411 height 484
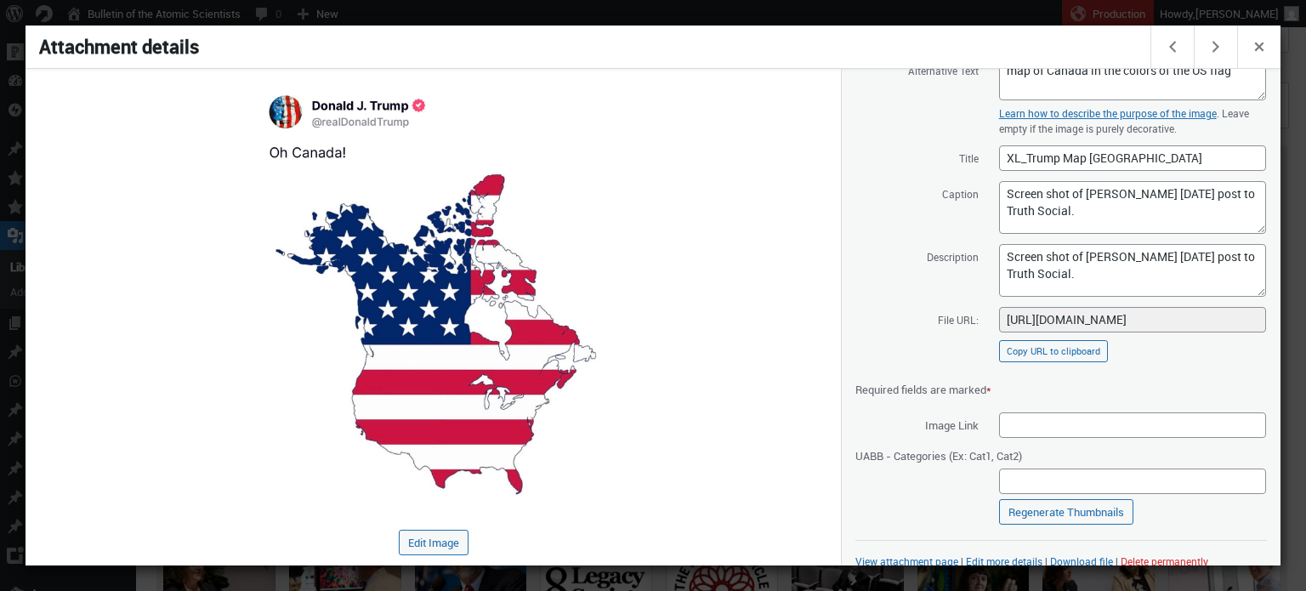
click at [818, 16] on div at bounding box center [653, 295] width 1306 height 591
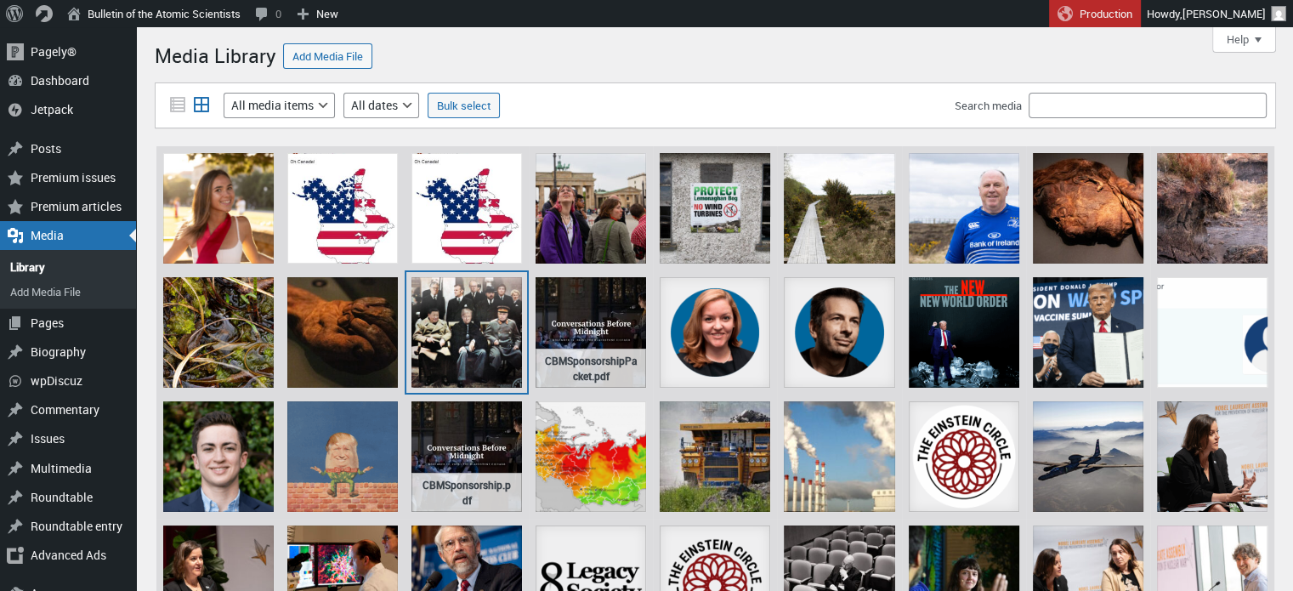
click at [473, 315] on div "Yalta with Trump and Putin" at bounding box center [466, 332] width 111 height 111
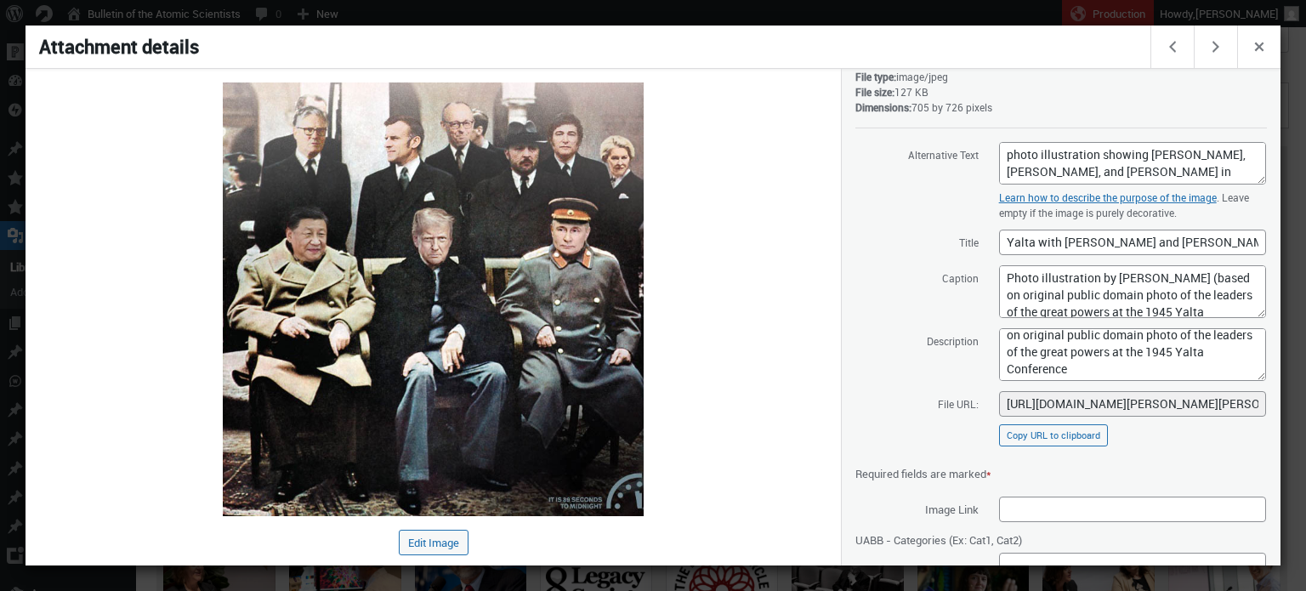
scroll to position [191, 0]
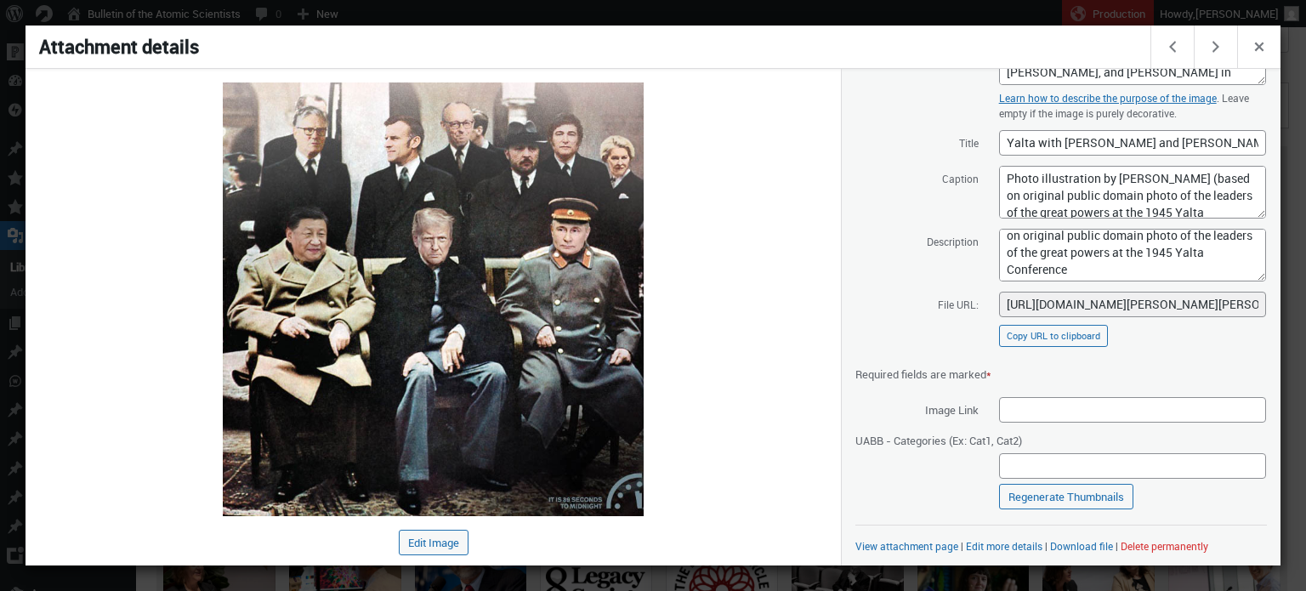
click at [1098, 538] on div "View attachment page | Edit more details | Download file | Delete permanently" at bounding box center [1060, 545] width 411 height 15
click at [1097, 547] on link "Download file" at bounding box center [1081, 546] width 63 height 14
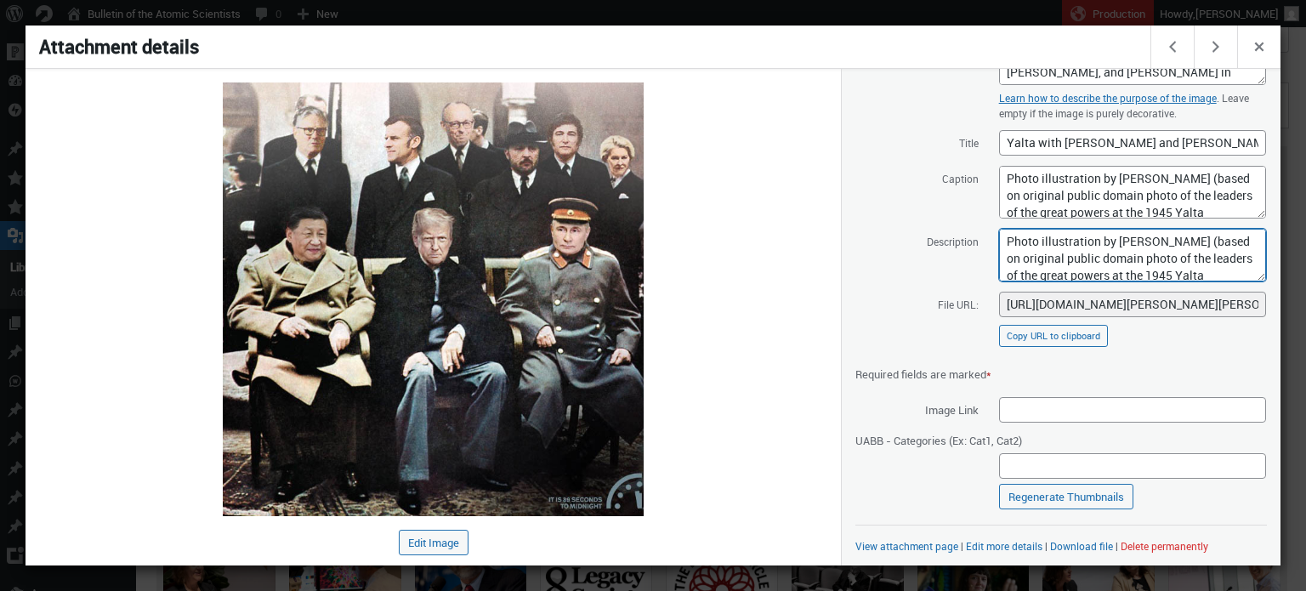
drag, startPoint x: 1100, startPoint y: 272, endPoint x: 994, endPoint y: 213, distance: 121.4
click at [994, 213] on div "Alternative Text photo illustration showing Trump, Putin, and Xi in place of FD…" at bounding box center [1060, 284] width 411 height 484
click at [1085, 187] on textarea "Photo illustration by Thomas Gaulkin (based on original public domain photo of …" at bounding box center [1132, 192] width 267 height 53
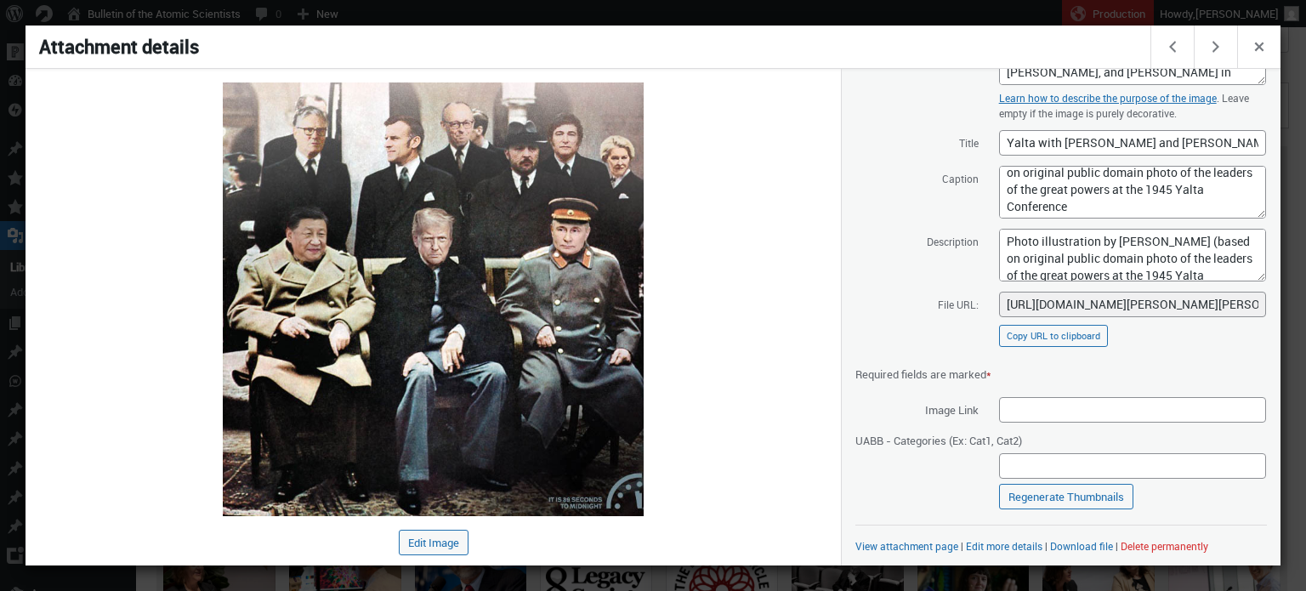
click at [707, 16] on div at bounding box center [653, 295] width 1306 height 591
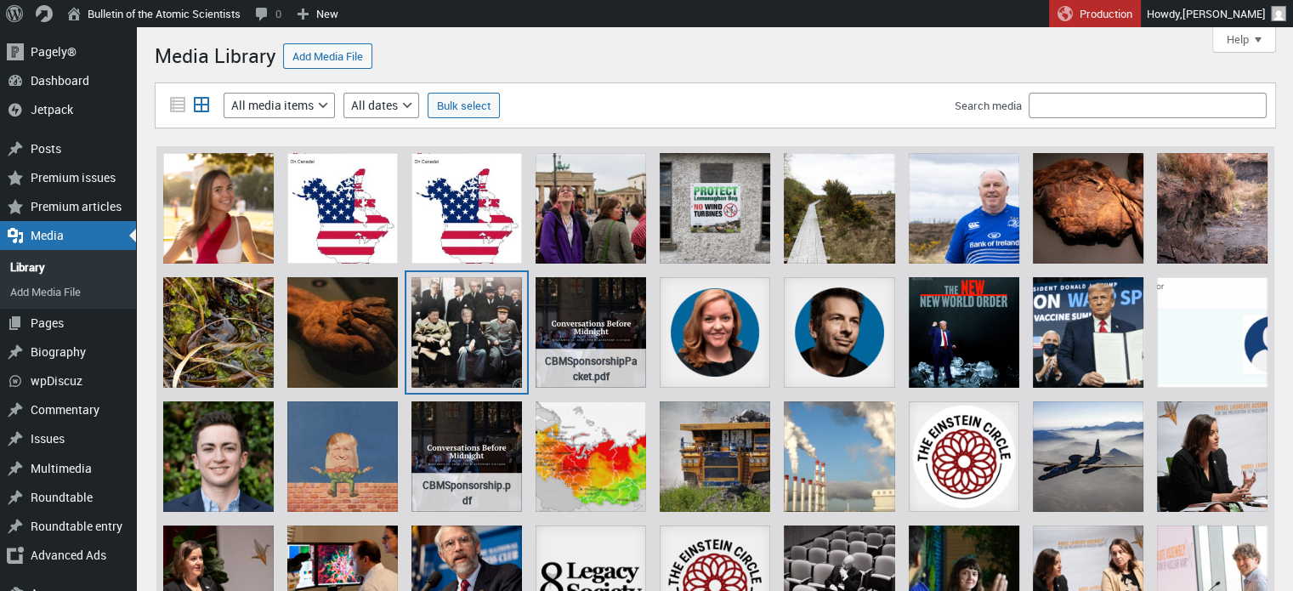
click at [428, 298] on div "Yalta with Trump and Putin" at bounding box center [466, 332] width 111 height 111
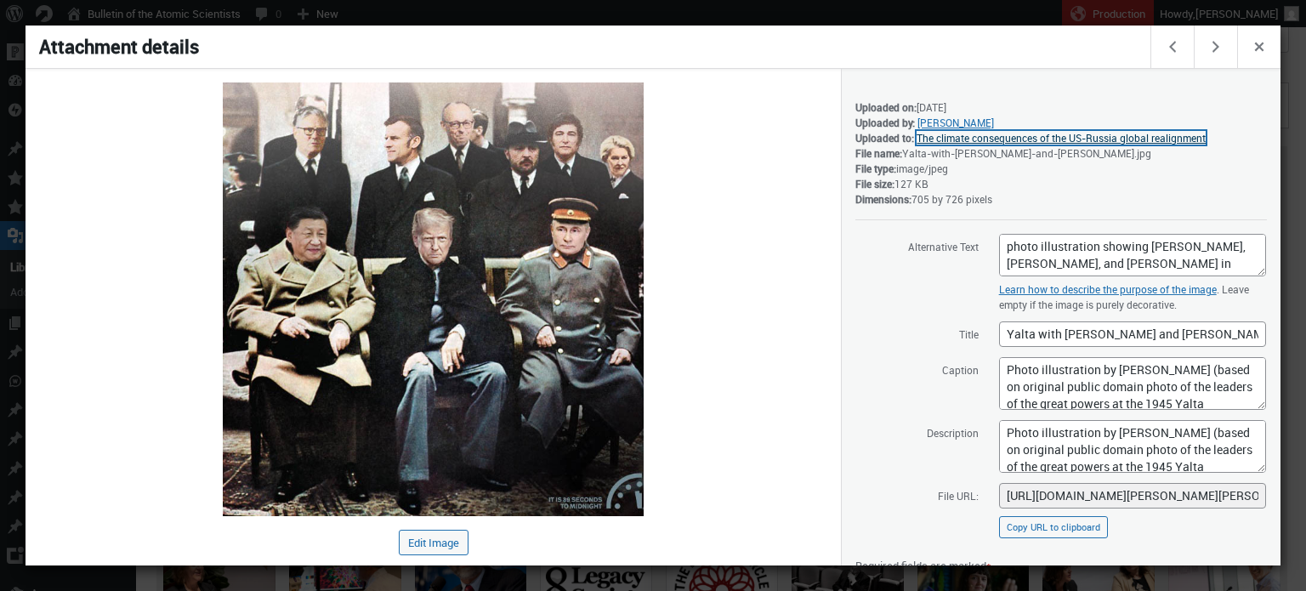
click at [1013, 137] on link "The climate consequences of the US-Russia global realignment" at bounding box center [1061, 138] width 289 height 14
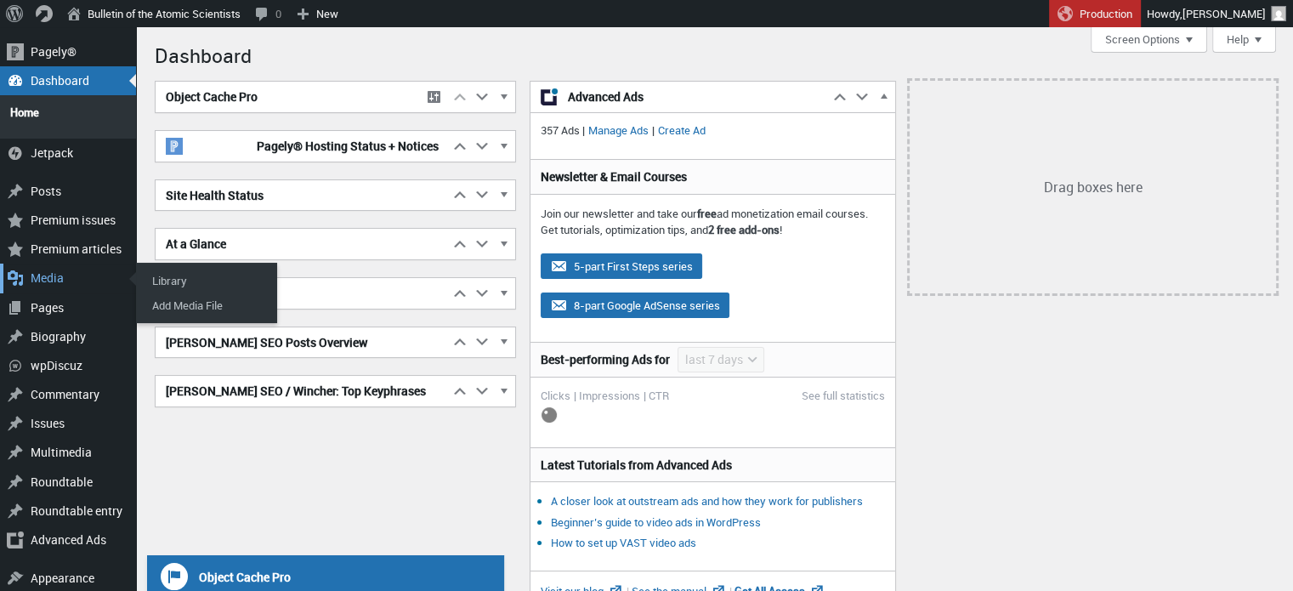
click at [71, 272] on div "Media" at bounding box center [68, 278] width 136 height 29
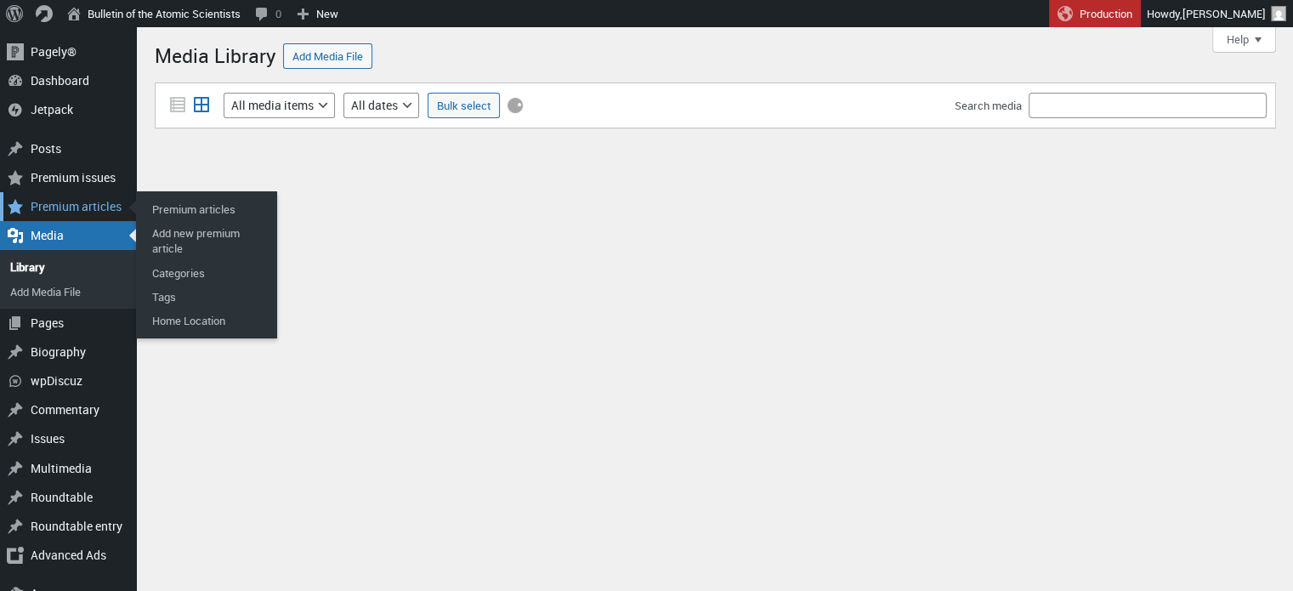
click at [80, 208] on div "Premium articles" at bounding box center [68, 206] width 136 height 29
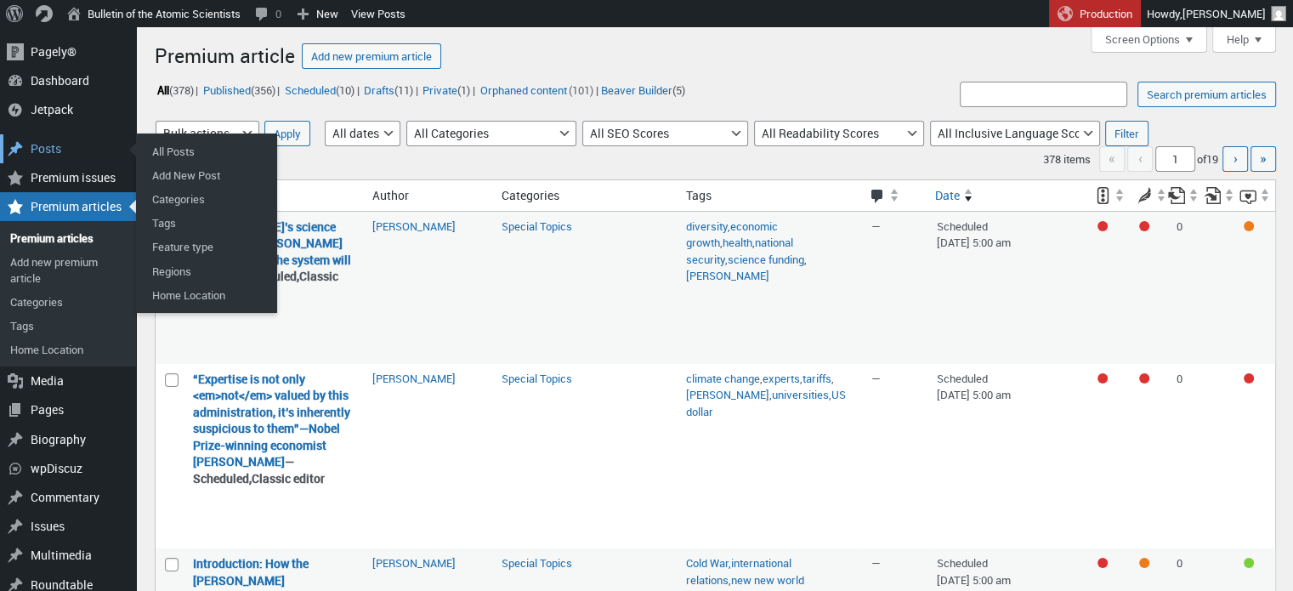
click at [52, 145] on div "Posts" at bounding box center [68, 148] width 136 height 29
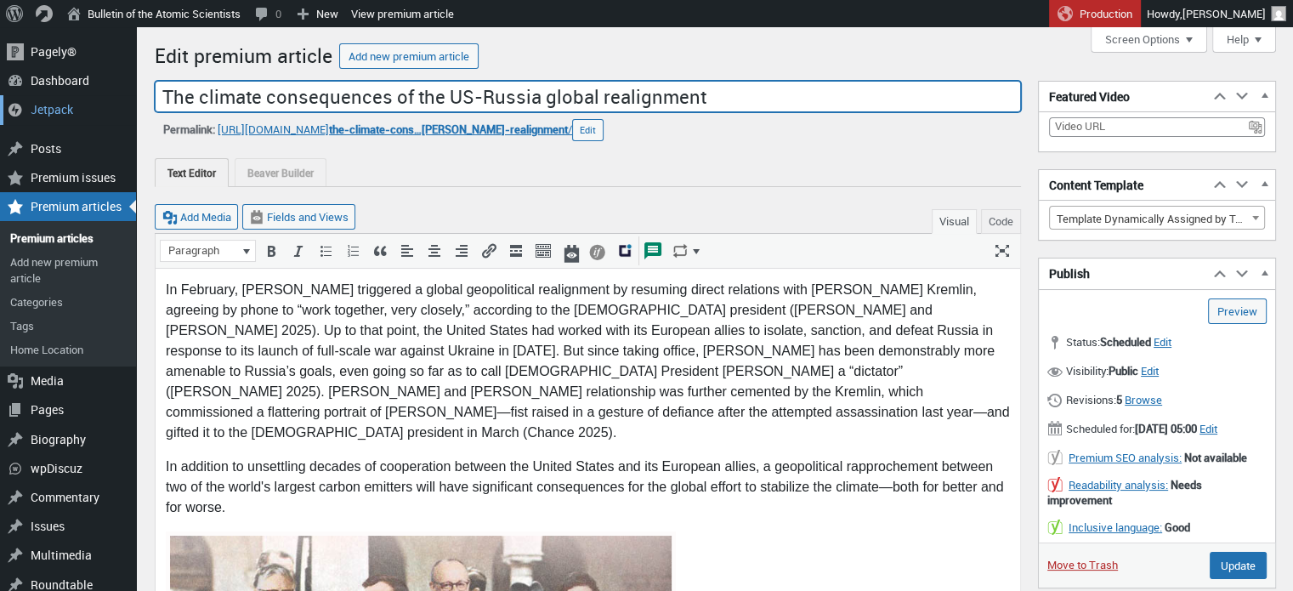
drag, startPoint x: 709, startPoint y: 94, endPoint x: 122, endPoint y: 98, distance: 587.5
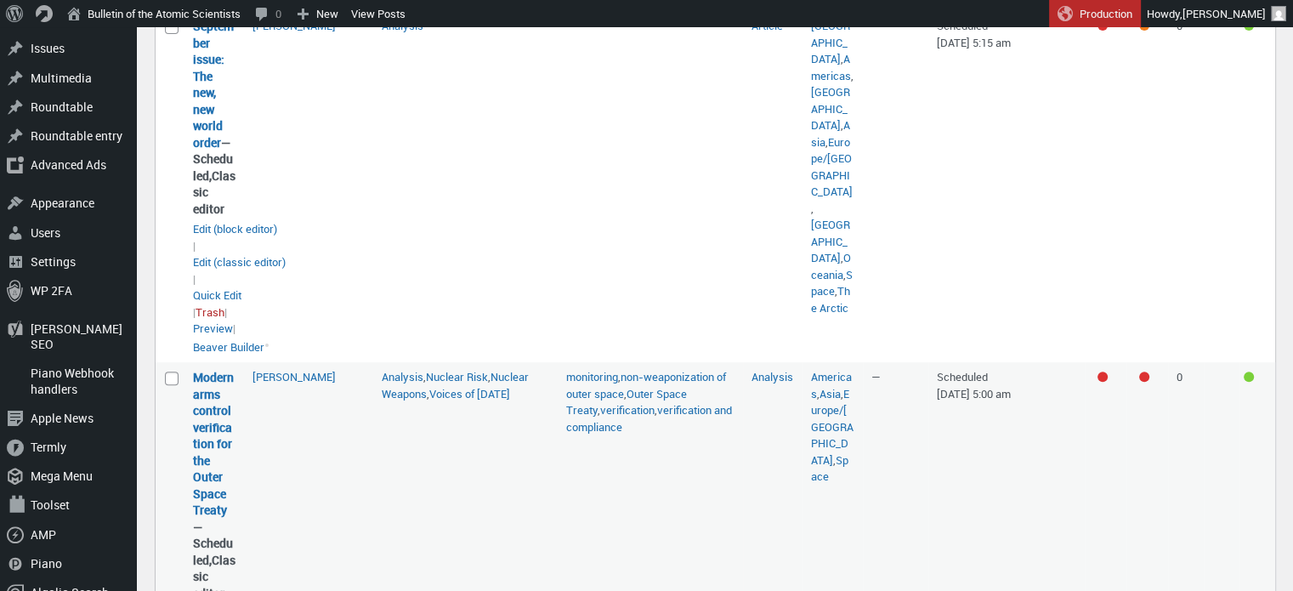
scroll to position [680, 0]
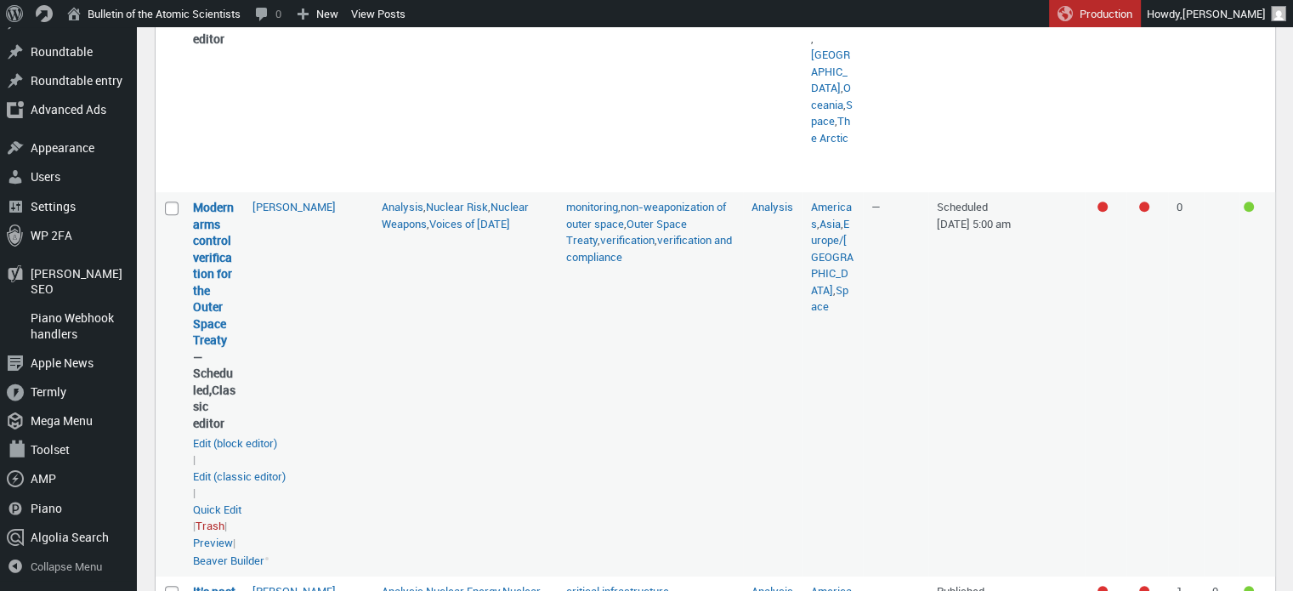
click at [383, 335] on td "Analysis , Nuclear Risk , Nuclear Weapons , Voices of Tomorrow" at bounding box center [465, 384] width 185 height 384
drag, startPoint x: 234, startPoint y: 387, endPoint x: 188, endPoint y: 258, distance: 137.1
click at [188, 258] on td "Modern arms control verification for the Outer Space Treaty — Scheduled, Classi…" at bounding box center [214, 384] width 60 height 384
drag, startPoint x: 207, startPoint y: 264, endPoint x: 235, endPoint y: 309, distance: 52.4
click at [320, 331] on td "John Mecklin" at bounding box center [308, 384] width 129 height 384
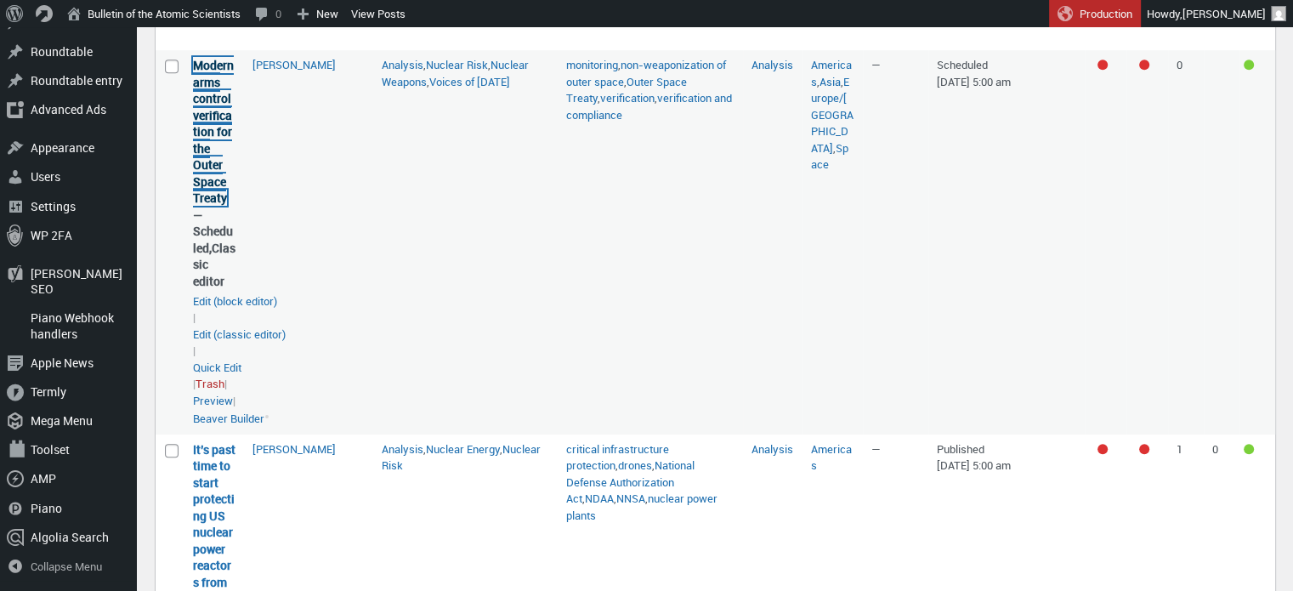
scroll to position [1020, 0]
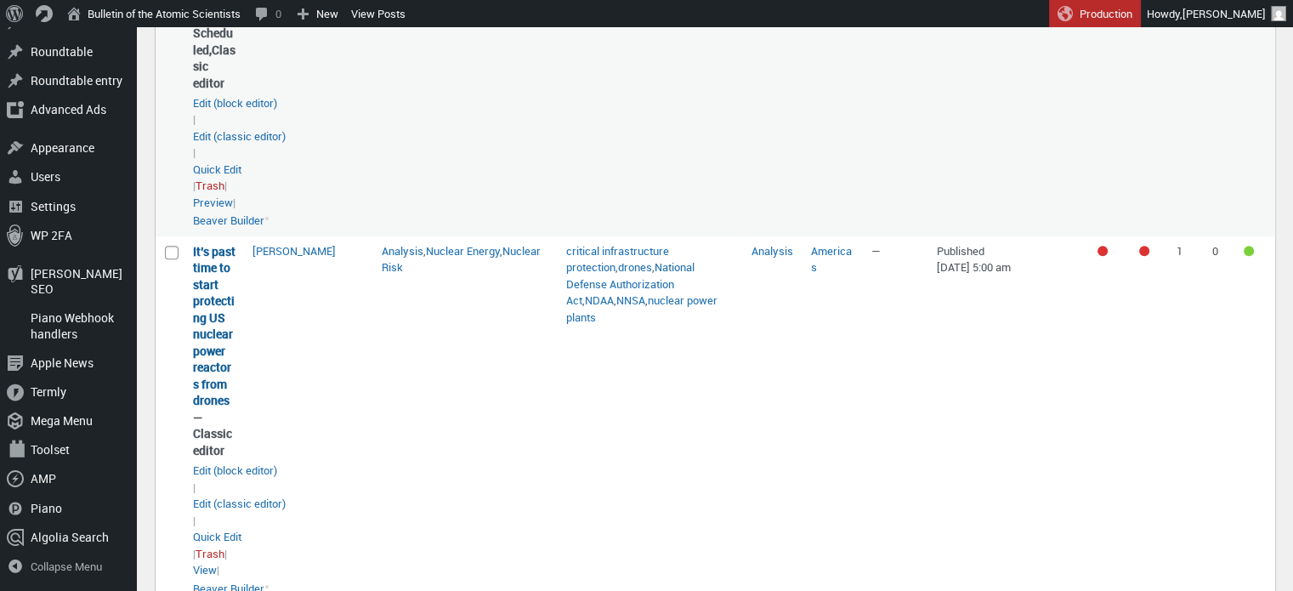
drag, startPoint x: 218, startPoint y: 353, endPoint x: 207, endPoint y: 355, distance: 11.3
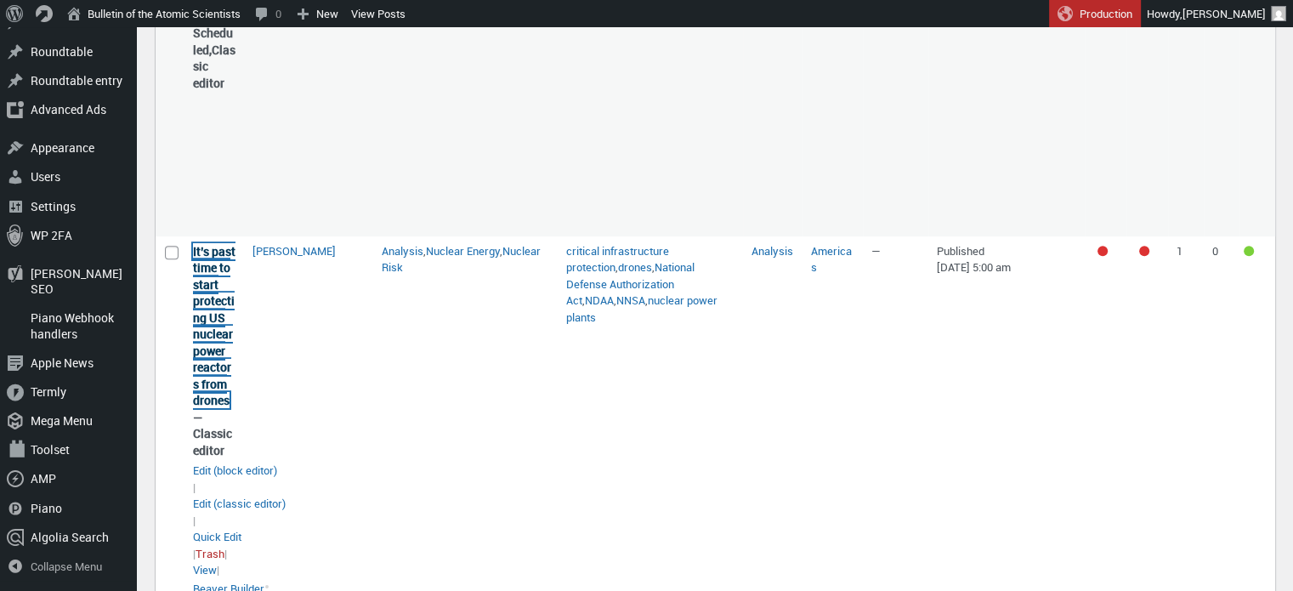
drag, startPoint x: 207, startPoint y: 355, endPoint x: 201, endPoint y: 343, distance: 14.1
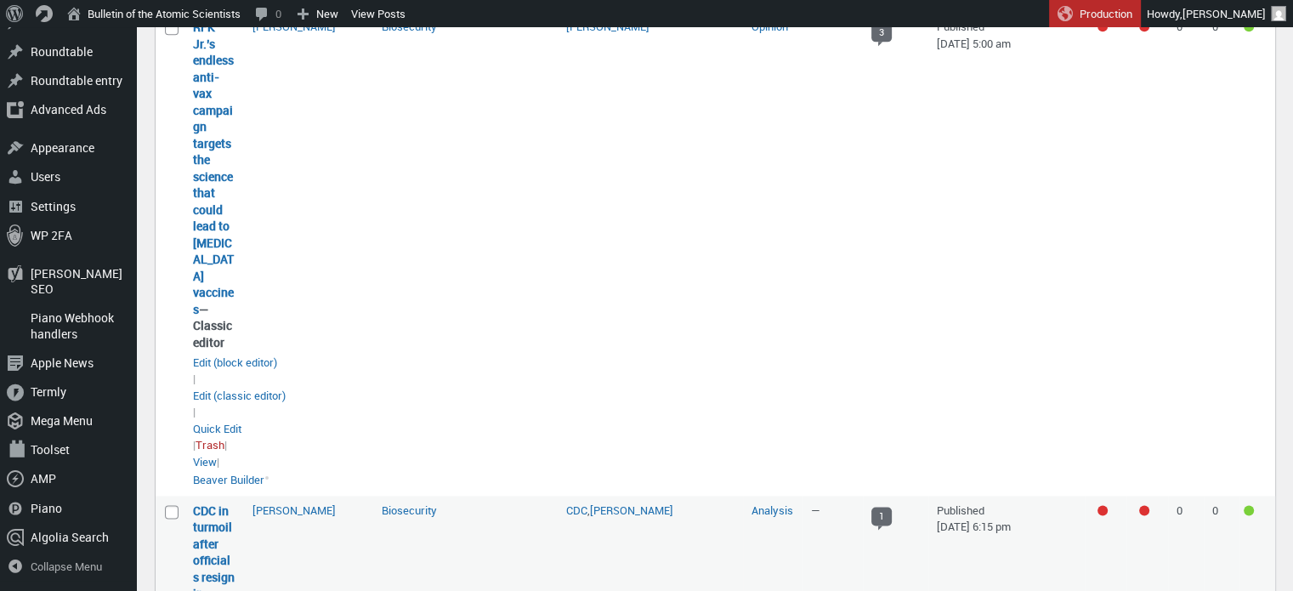
scroll to position [2197, 0]
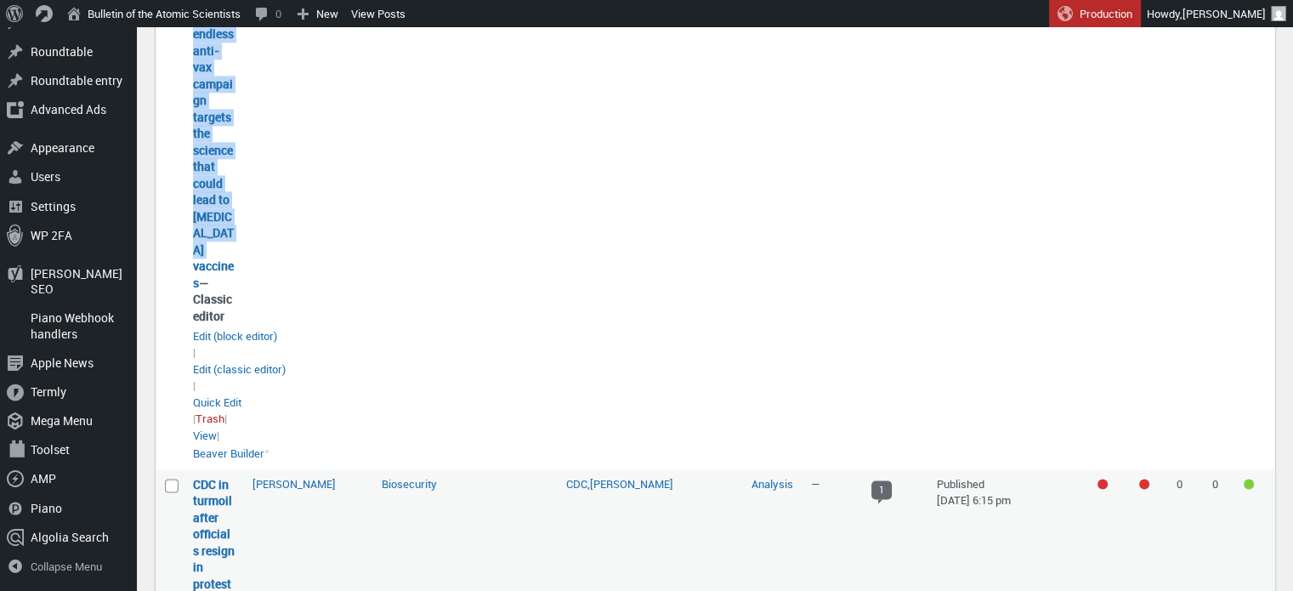
drag, startPoint x: 199, startPoint y: 314, endPoint x: 184, endPoint y: 76, distance: 238.5
click at [184, 76] on td "RFK Jr.’s endless anti-vax campaign targets the science that could lead to canc…" at bounding box center [214, 228] width 60 height 484
copy link "RFK Jr.’s endless anti-vax campaign targets the science that could lead to canc…"
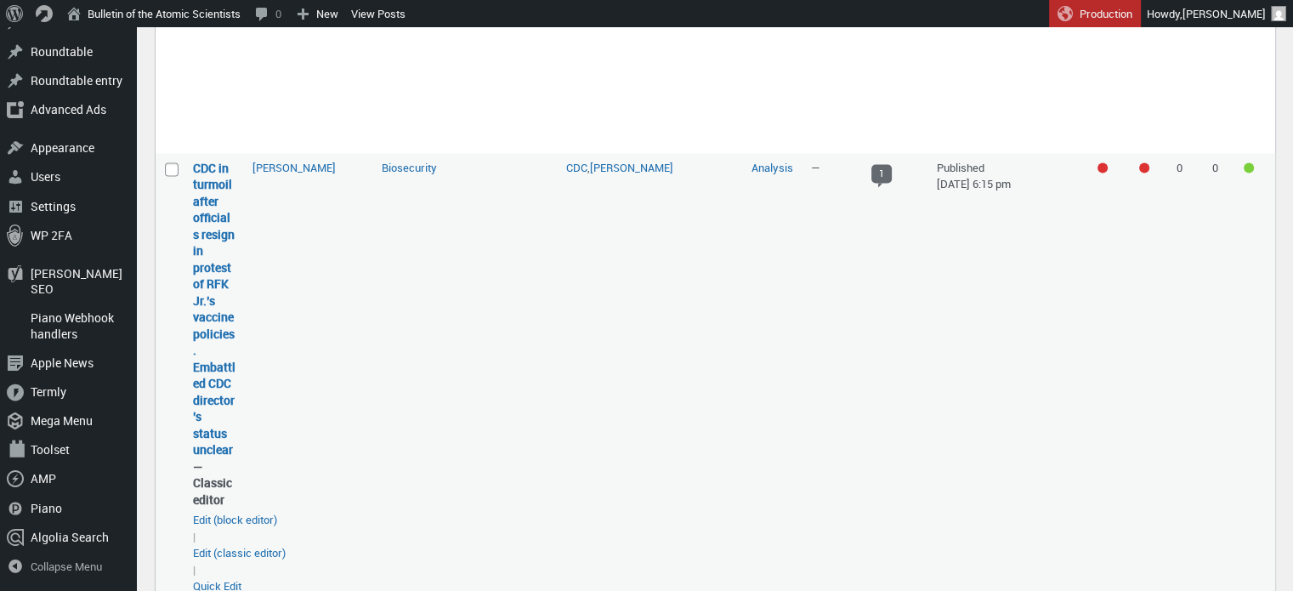
scroll to position [2537, 0]
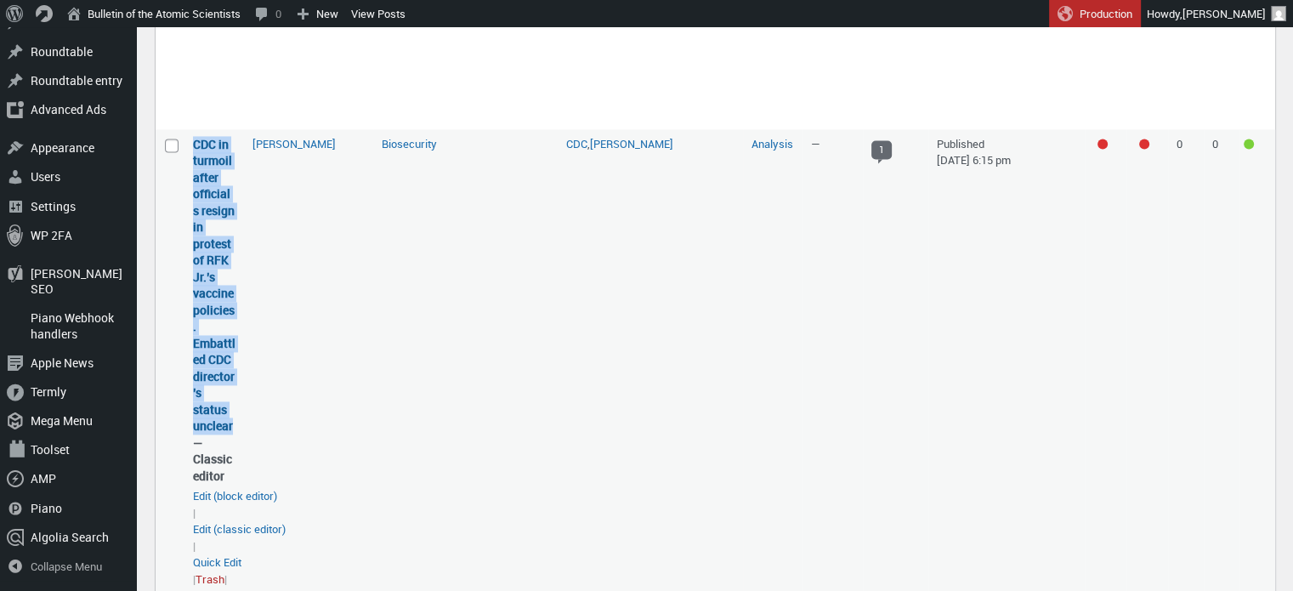
drag, startPoint x: 237, startPoint y: 456, endPoint x: 195, endPoint y: 175, distance: 283.8
click at [195, 175] on td "CDC in turmoil after officials resign in protest of RFK Jr.’s vaccine policies.…" at bounding box center [214, 379] width 60 height 500
copy link "CDC in turmoil after officials resign in protest of RFK Jr.’s vaccine policies.…"
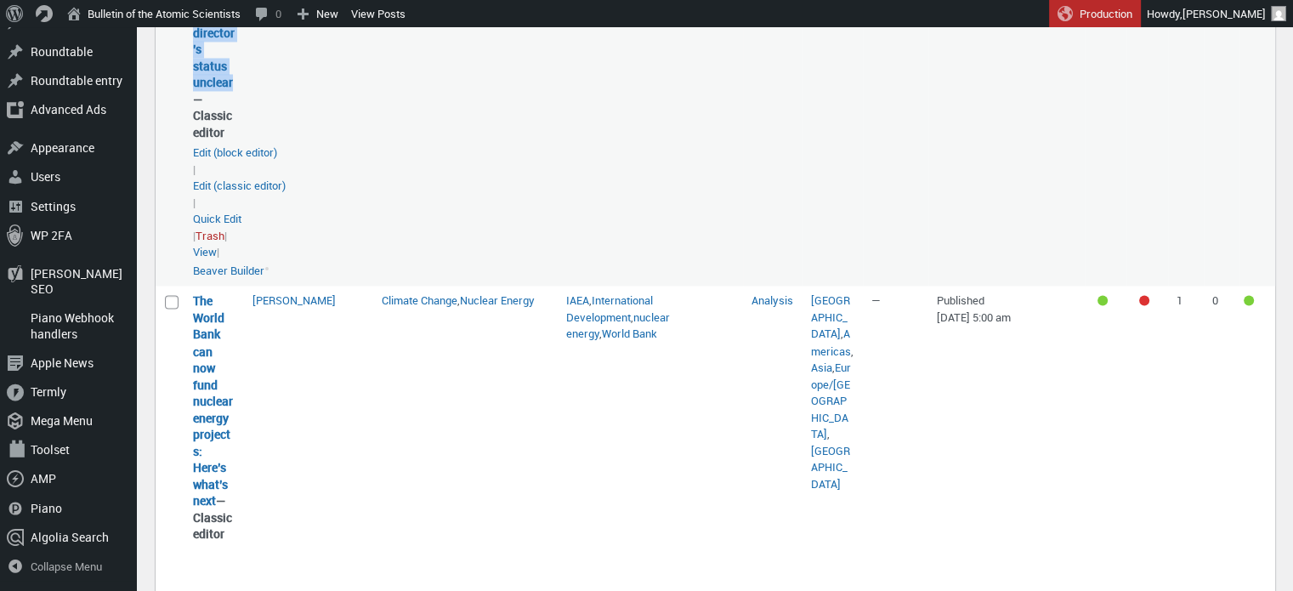
scroll to position [3047, 0]
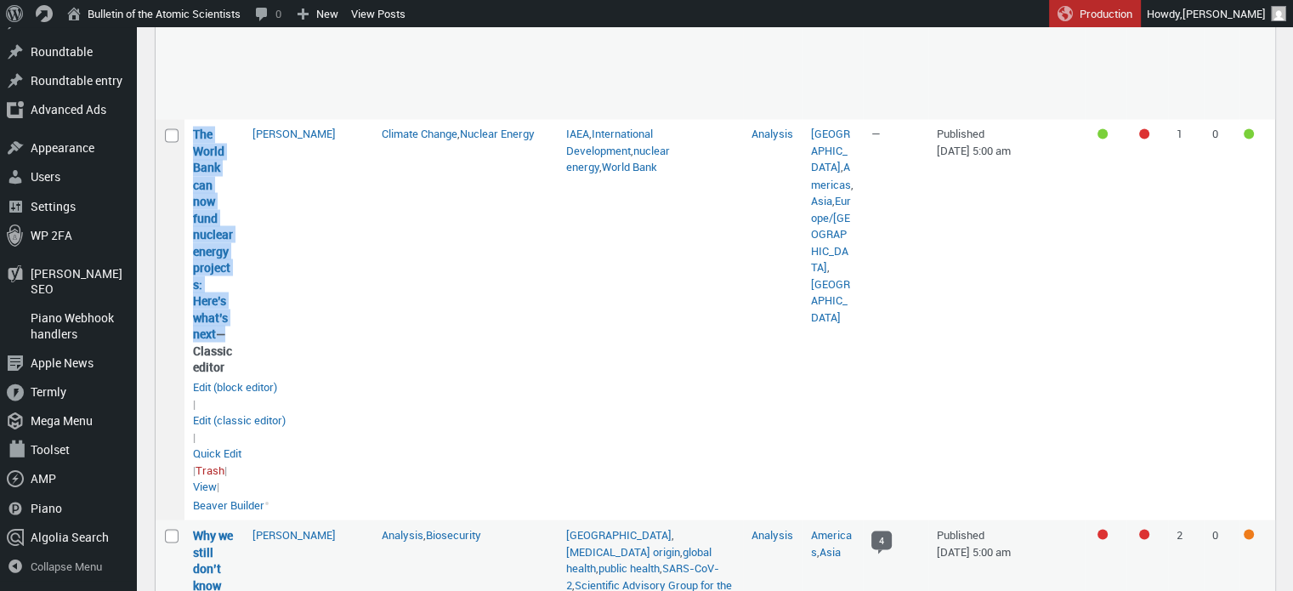
drag, startPoint x: 220, startPoint y: 360, endPoint x: 184, endPoint y: 154, distance: 209.0
click at [184, 154] on tr "Select The World Bank can now fund nuclear energy projects: Here’s what’s next …" at bounding box center [716, 319] width 1120 height 400
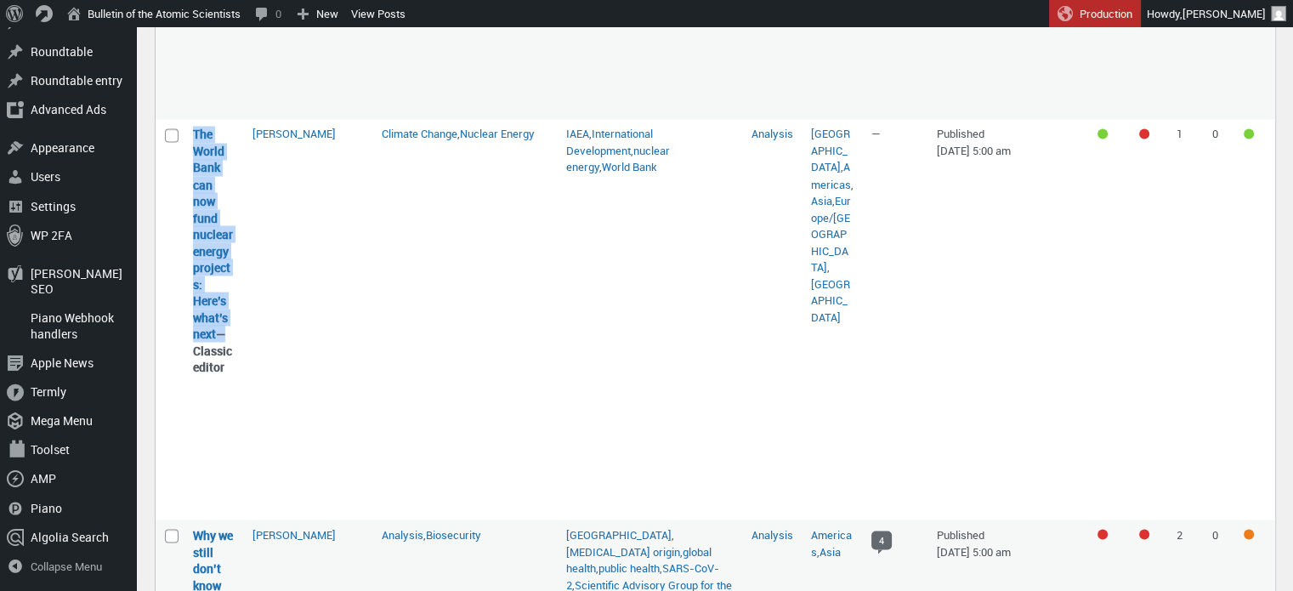
copy tr "Select The World Bank can now fund nuclear energy projects: Here’s what’s next …"
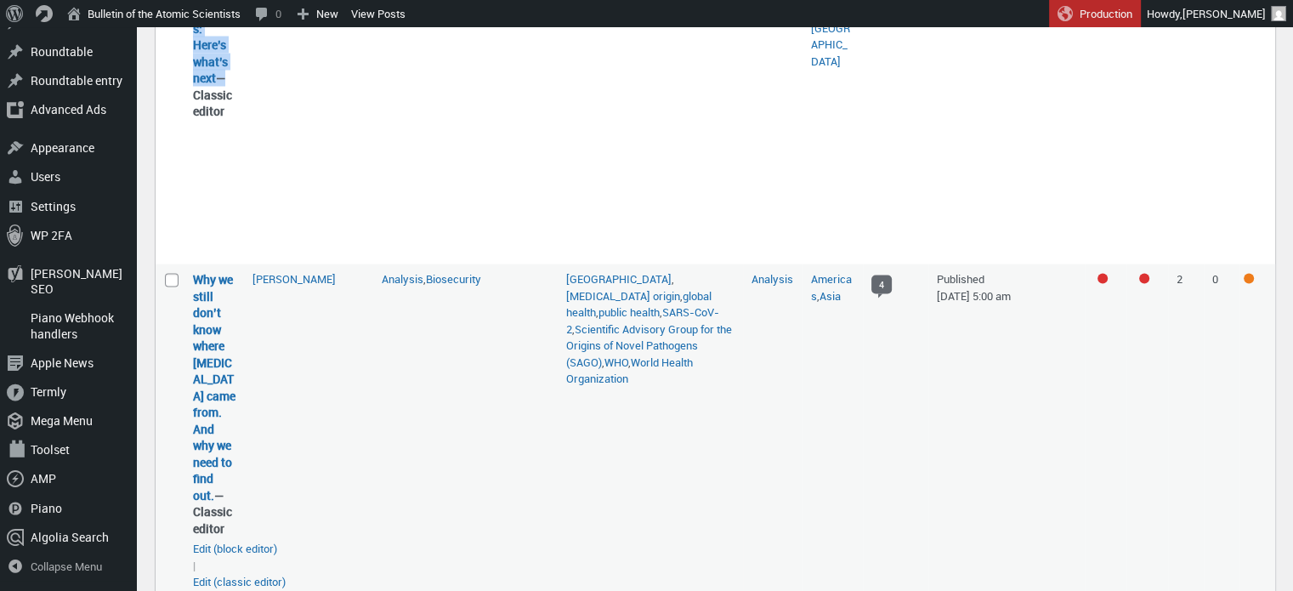
scroll to position [3387, 0]
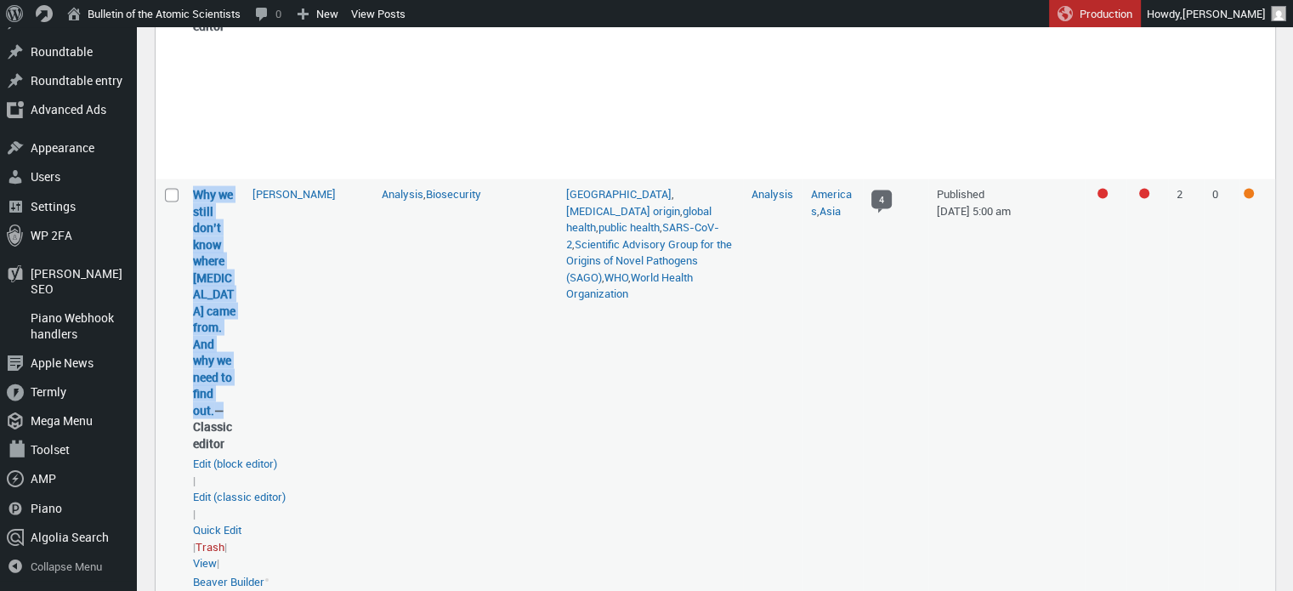
drag, startPoint x: 215, startPoint y: 440, endPoint x: 186, endPoint y: 224, distance: 217.9
click at [186, 224] on td "Why we still don’t know where COVID-19 came from. And why we need to find out. …" at bounding box center [214, 387] width 60 height 417
copy strong "Why we still don’t know where COVID-19 came from. And why we need to find out."
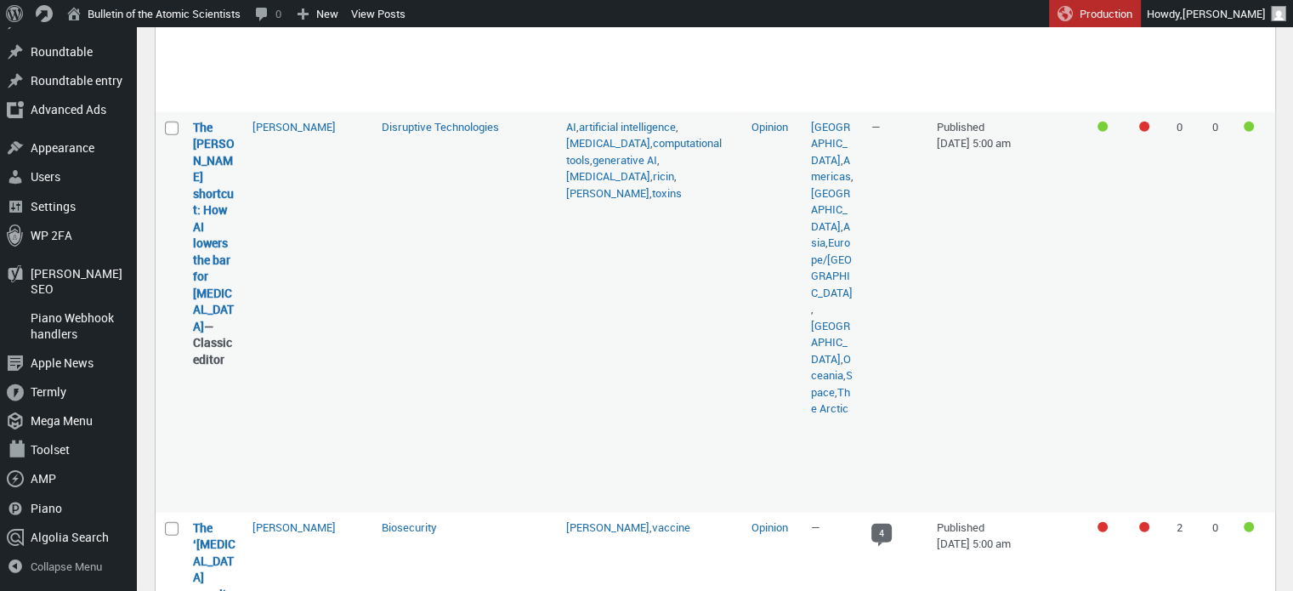
scroll to position [3996, 0]
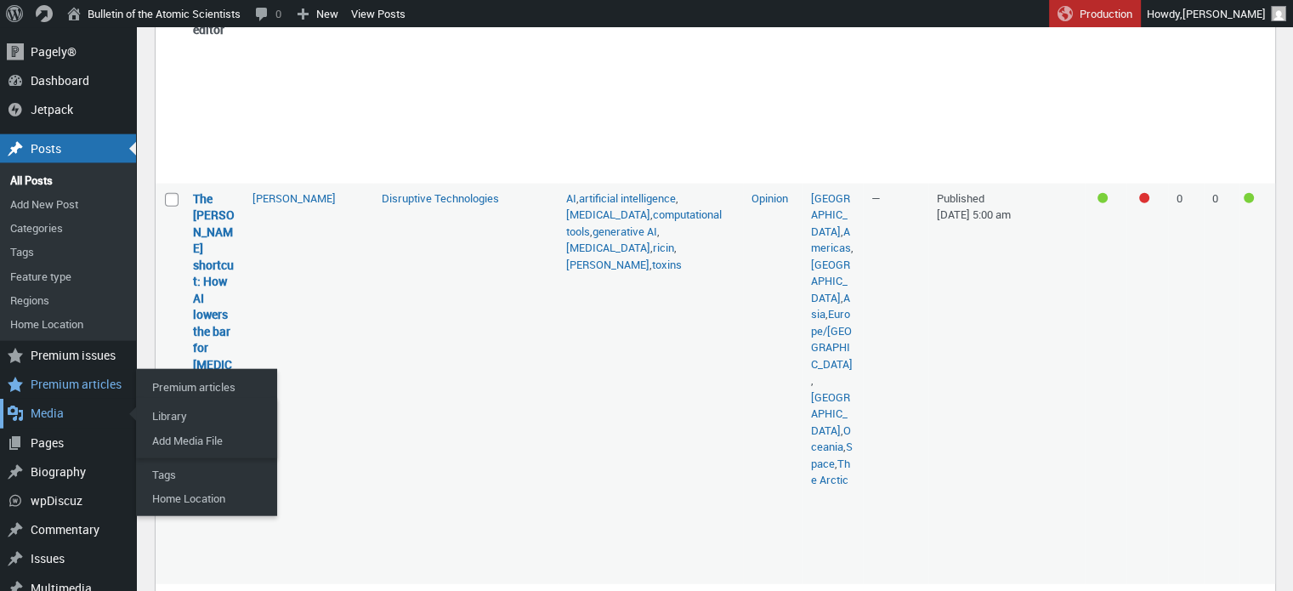
click at [49, 406] on div "Media" at bounding box center [68, 413] width 136 height 29
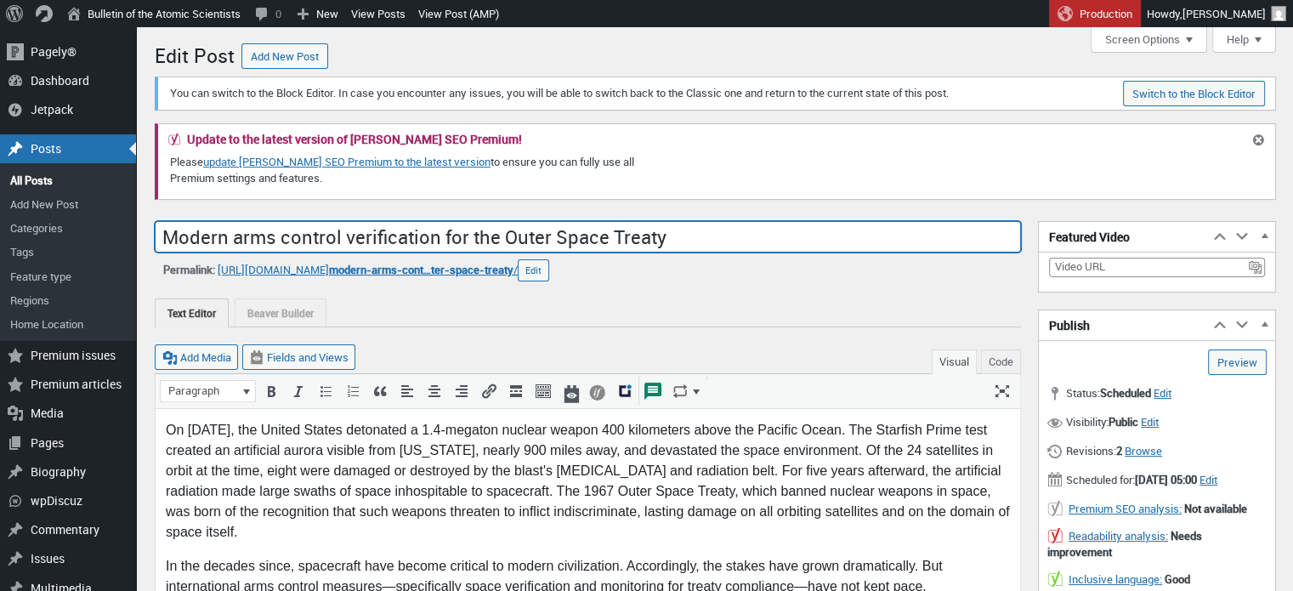
drag, startPoint x: 139, startPoint y: 244, endPoint x: 639, endPoint y: 230, distance: 500.1
click at [628, 233] on input "Modern arms control verification for the Outer Space Treaty" at bounding box center [588, 237] width 866 height 32
drag, startPoint x: 608, startPoint y: 236, endPoint x: 136, endPoint y: 236, distance: 471.9
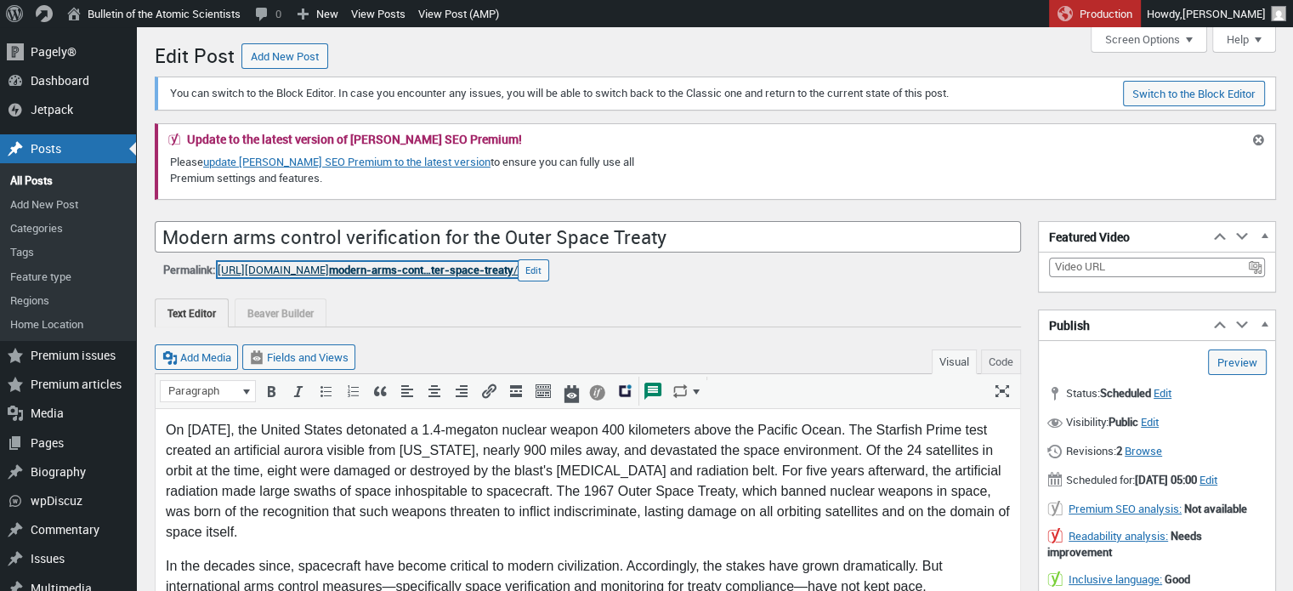
click at [500, 272] on span "modern-arms-cont…ter-space-treaty" at bounding box center [421, 269] width 184 height 15
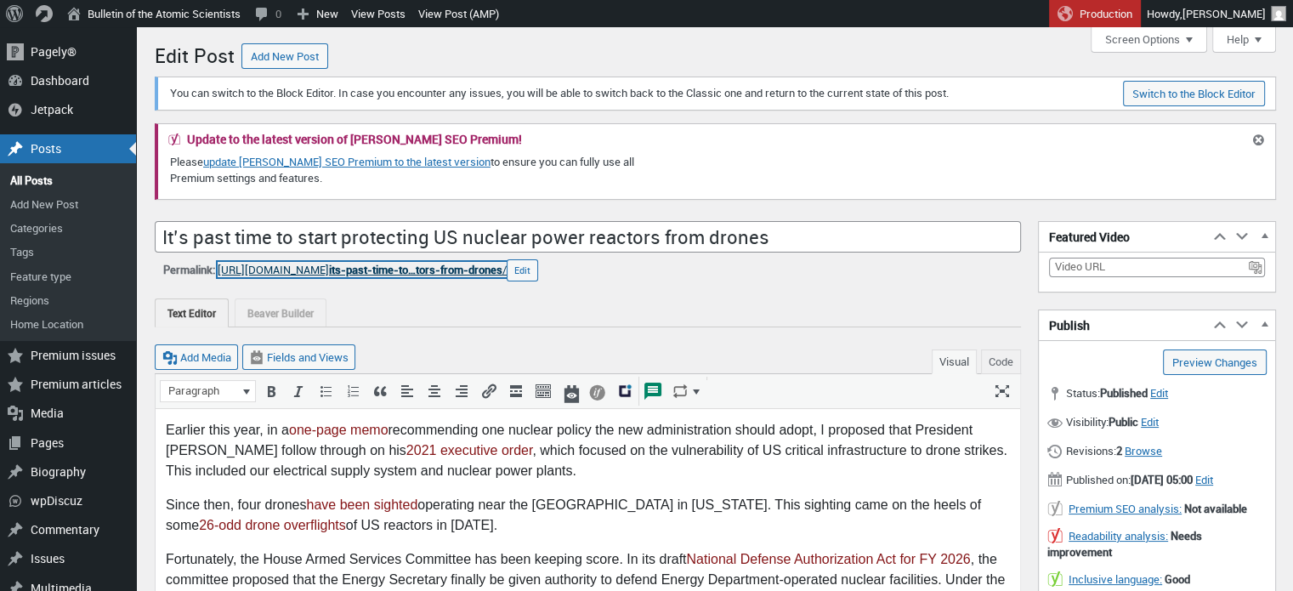
click at [500, 267] on span "its-past-time-to…tors-from-drones" at bounding box center [415, 269] width 173 height 15
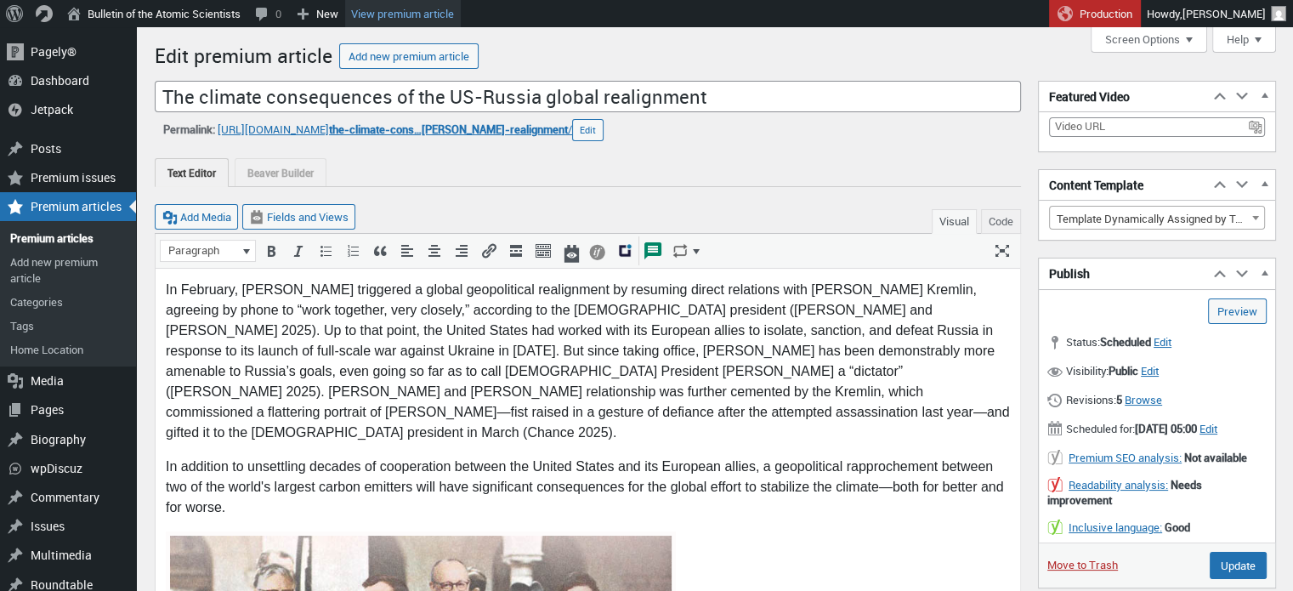
scroll to position [12, 0]
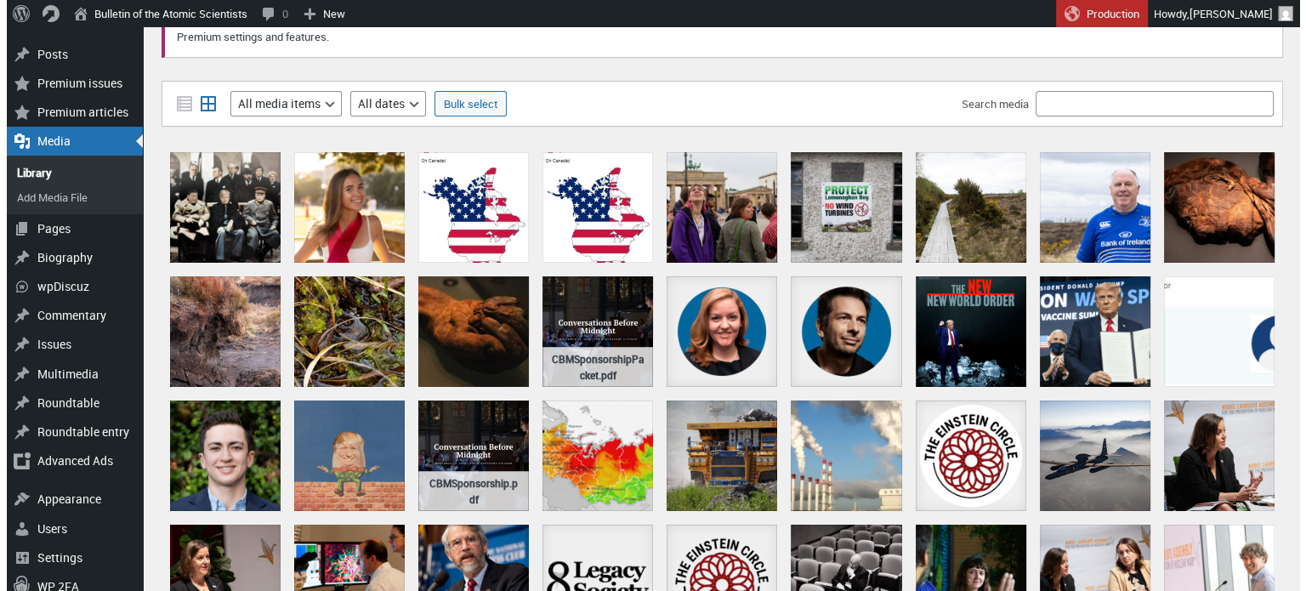
scroll to position [170, 0]
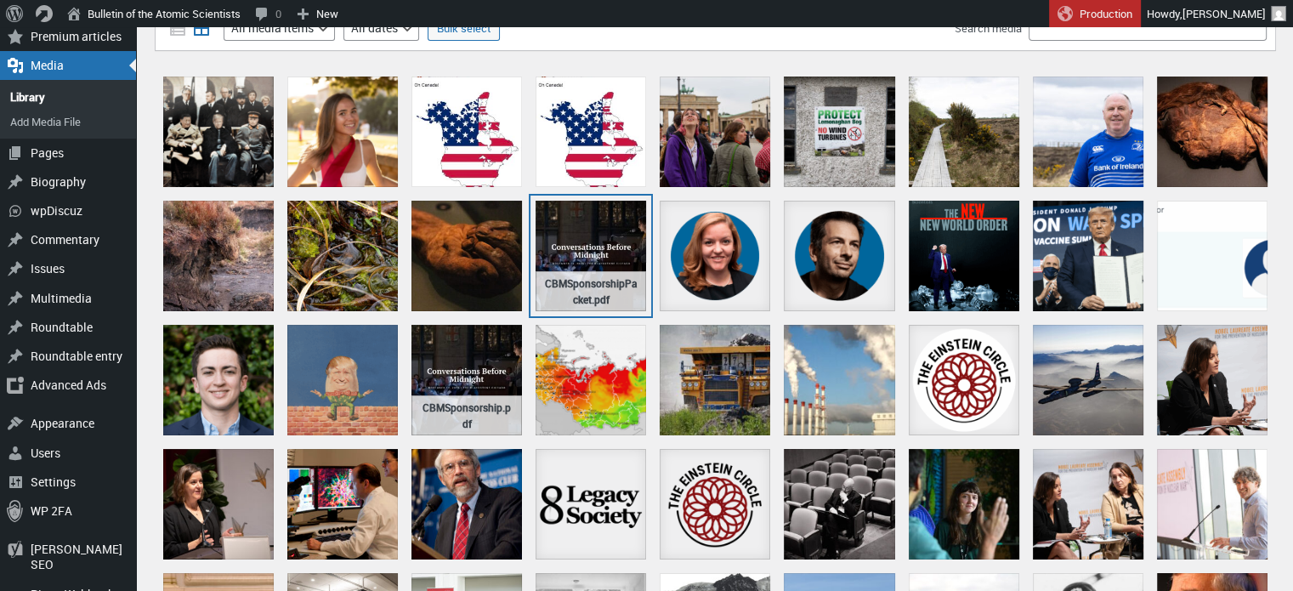
click at [625, 218] on div "CBMSponsorshipPacket.pdf" at bounding box center [591, 256] width 111 height 111
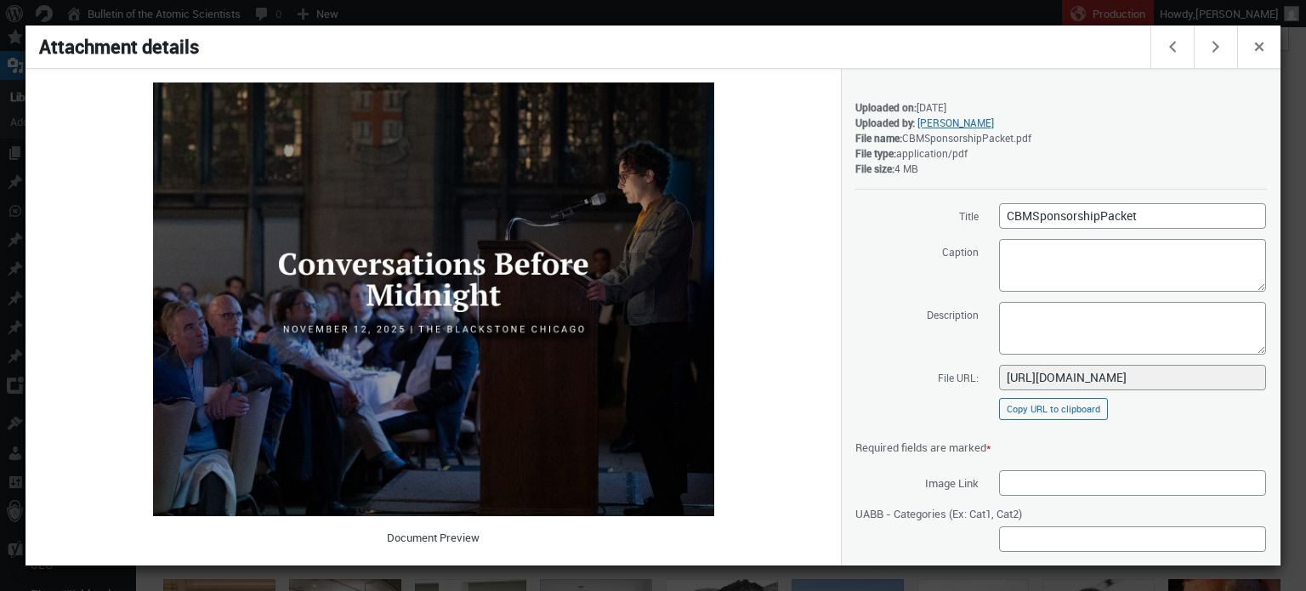
scroll to position [43, 0]
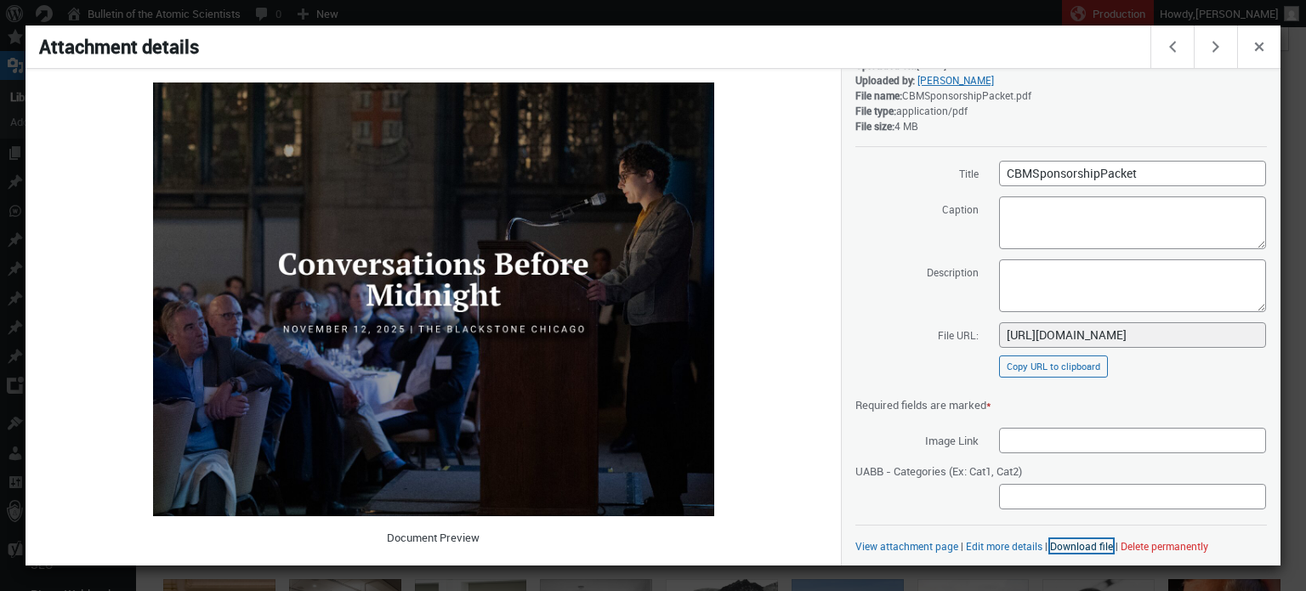
click at [1067, 540] on link "Download file" at bounding box center [1081, 546] width 63 height 14
click at [784, 12] on div at bounding box center [653, 295] width 1306 height 591
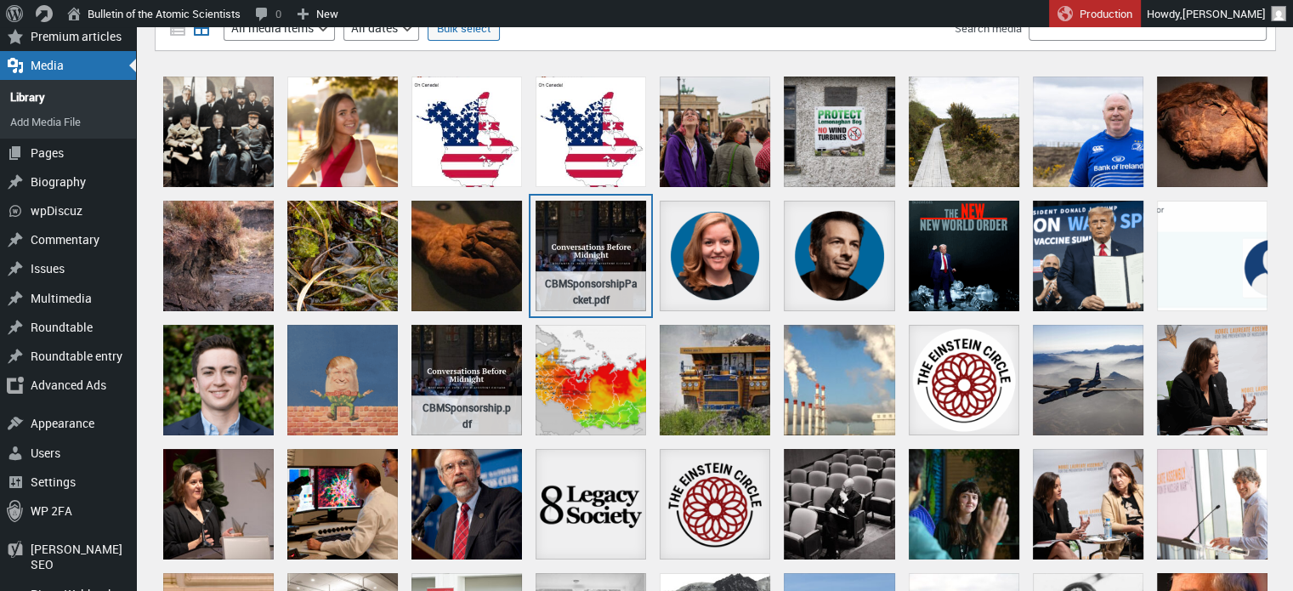
click at [582, 254] on div "CBMSponsorshipPacket.pdf" at bounding box center [591, 256] width 111 height 111
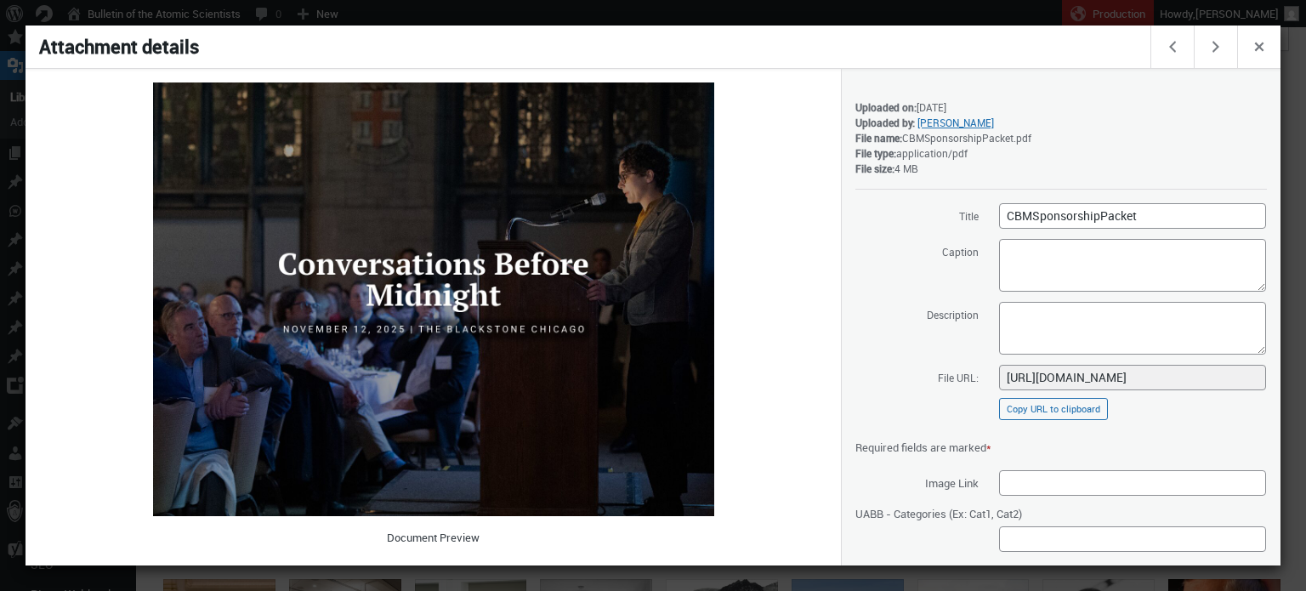
click at [546, 380] on img at bounding box center [433, 299] width 561 height 434
